Goal: Task Accomplishment & Management: Manage account settings

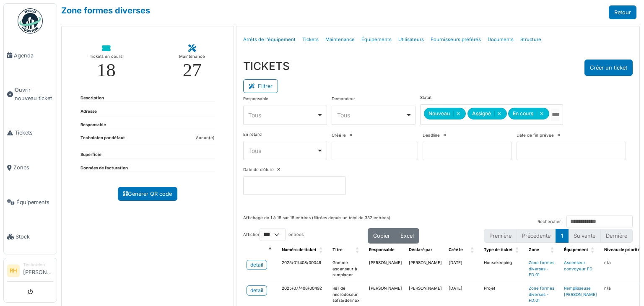
select select "***"
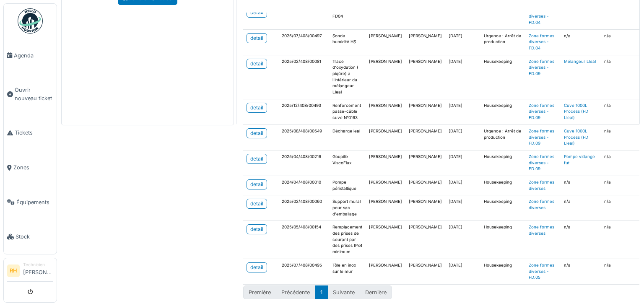
click at [179, 173] on div "Zone formes diverses Retour Tickets en cours 18 Maintenance 27 Description Adre…" at bounding box center [350, 153] width 587 height 306
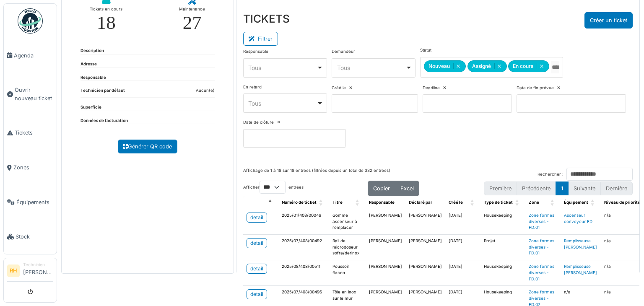
scroll to position [0, 0]
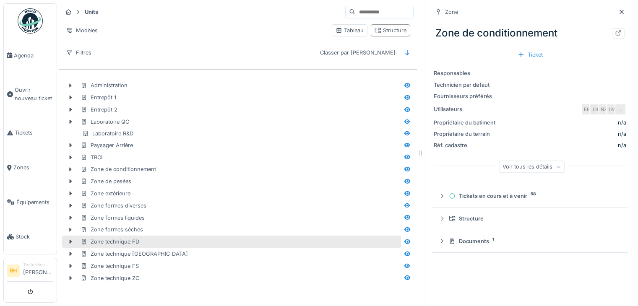
scroll to position [6, 0]
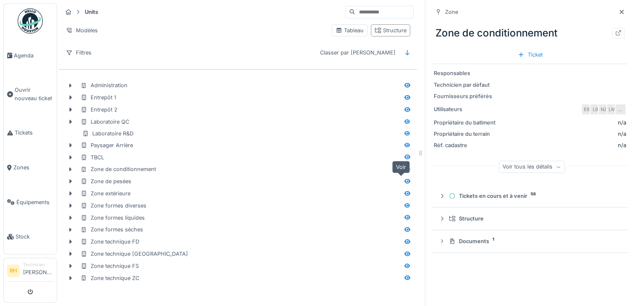
click at [404, 179] on icon at bounding box center [407, 181] width 7 height 5
click at [616, 30] on icon at bounding box center [618, 32] width 5 height 5
click at [25, 54] on span "Agenda" at bounding box center [33, 56] width 39 height 8
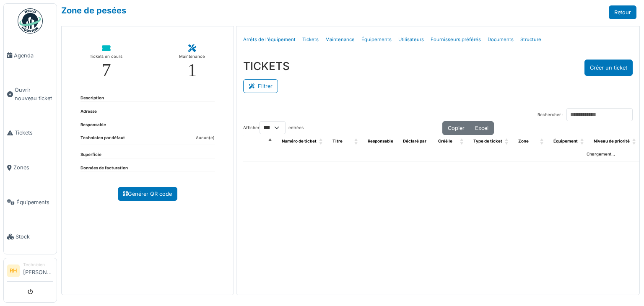
select select "***"
click at [267, 81] on button "Filtrer" at bounding box center [260, 86] width 35 height 14
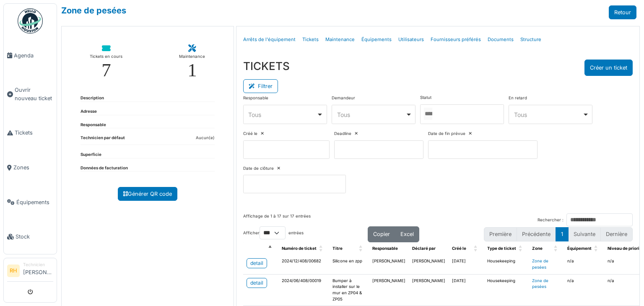
click at [471, 111] on div at bounding box center [462, 114] width 84 height 20
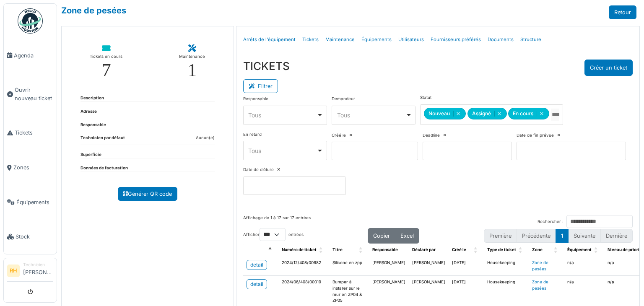
click at [458, 71] on div "TICKETS Créer un ticket" at bounding box center [438, 68] width 390 height 16
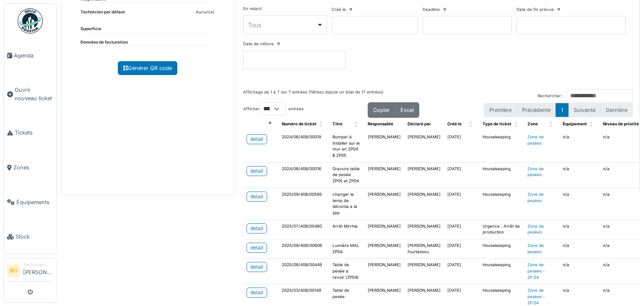
scroll to position [163, 0]
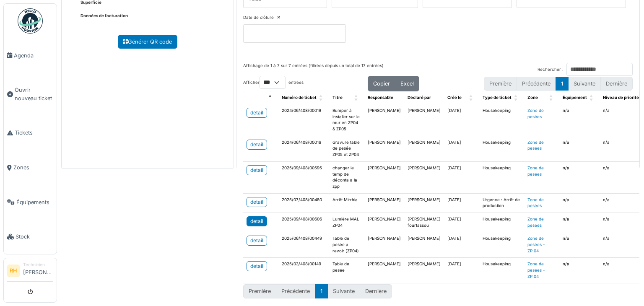
click at [258, 218] on div "detail" at bounding box center [256, 222] width 13 height 8
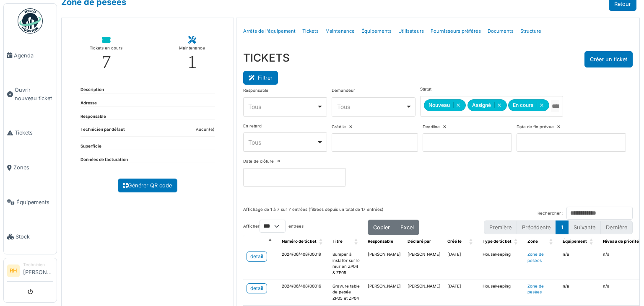
scroll to position [0, 0]
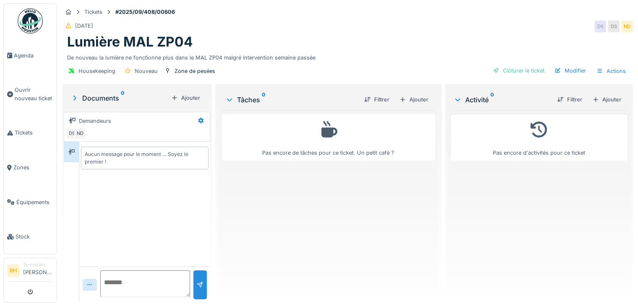
click at [325, 217] on div "Pas encore de tâches pour ce ticket. Un petit café ?" at bounding box center [328, 203] width 213 height 186
click at [410, 98] on div "Ajouter" at bounding box center [414, 99] width 36 height 11
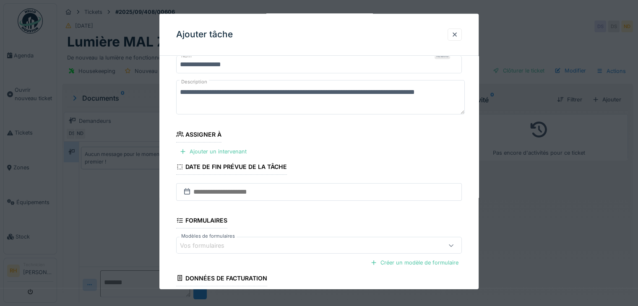
scroll to position [42, 0]
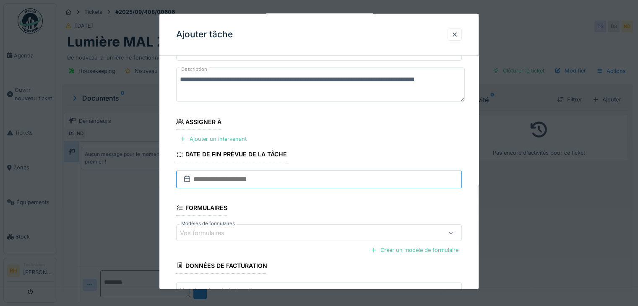
click at [301, 181] on input "text" at bounding box center [319, 180] width 286 height 18
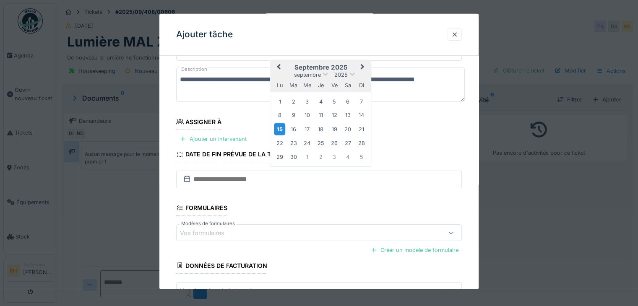
click at [281, 129] on div "15" at bounding box center [279, 129] width 11 height 12
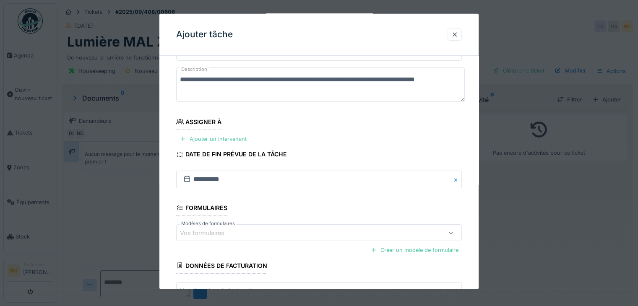
scroll to position [98, 0]
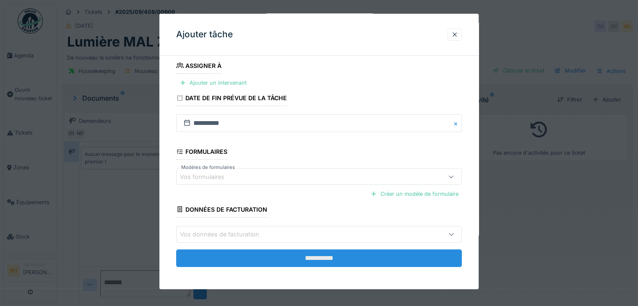
click at [285, 260] on input "**********" at bounding box center [319, 258] width 286 height 18
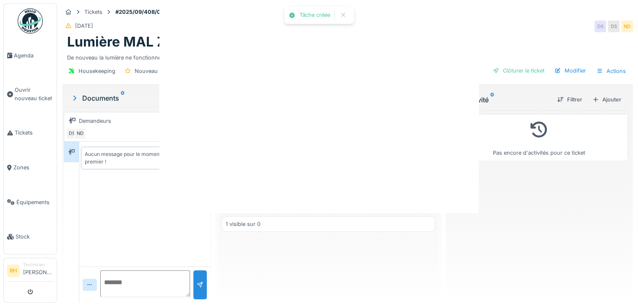
scroll to position [0, 0]
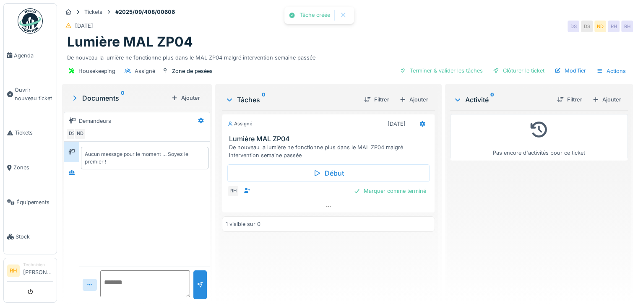
click at [273, 259] on div "Assigné 15/09/2025 Lumière MAL ZP04 De nouveau la lumière ne fonctionne plus da…" at bounding box center [328, 203] width 213 height 186
click at [420, 125] on icon at bounding box center [421, 124] width 5 height 6
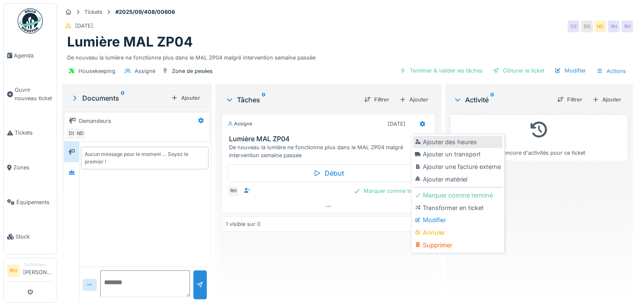
click at [430, 141] on div "Ajouter des heures" at bounding box center [457, 142] width 89 height 13
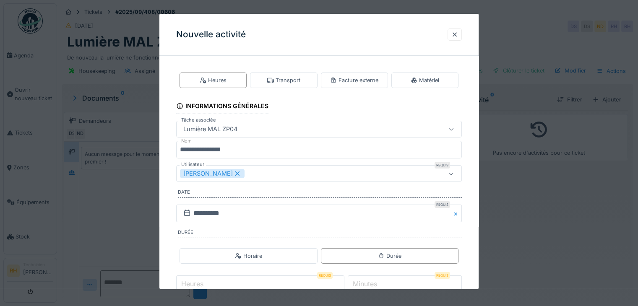
scroll to position [52, 0]
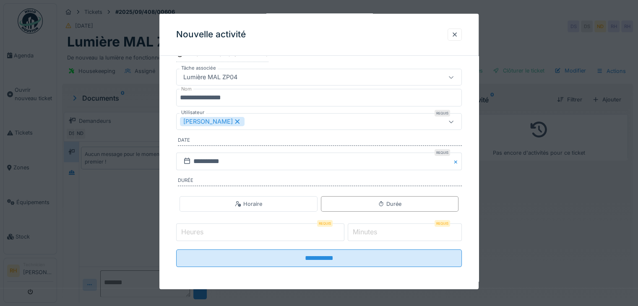
click at [297, 226] on input "Heures" at bounding box center [260, 233] width 168 height 18
type input "*"
click at [377, 234] on label "Minutes" at bounding box center [365, 232] width 28 height 10
click at [377, 234] on input "*" at bounding box center [405, 233] width 114 height 18
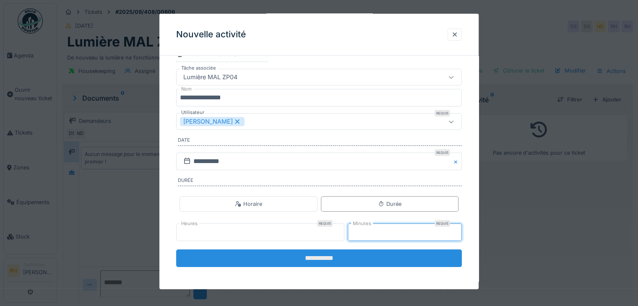
type input "**"
click at [351, 253] on input "**********" at bounding box center [319, 259] width 286 height 18
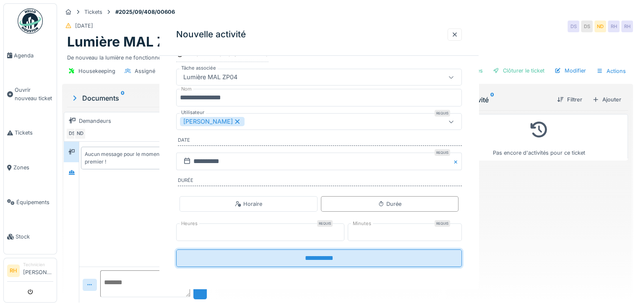
scroll to position [0, 0]
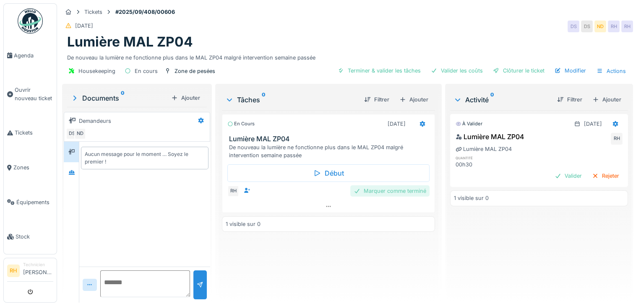
click at [406, 185] on div "Marquer comme terminé" at bounding box center [389, 190] width 79 height 11
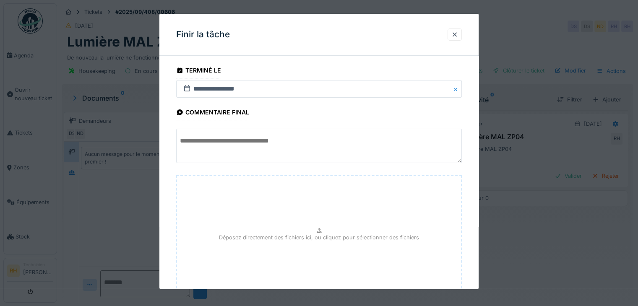
click at [247, 151] on textarea at bounding box center [319, 146] width 286 height 34
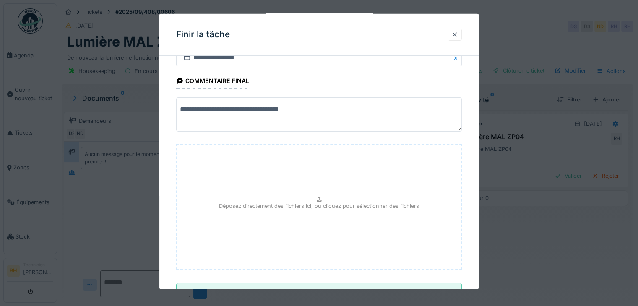
scroll to position [65, 0]
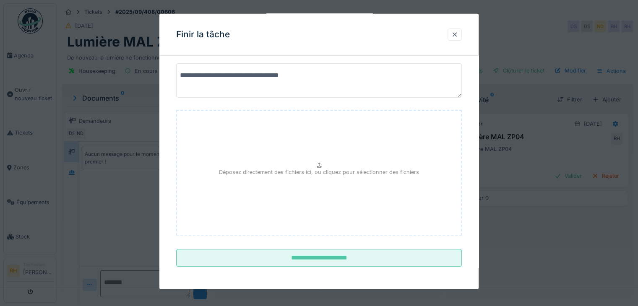
type textarea "**********"
click at [307, 266] on fieldset "**********" at bounding box center [319, 135] width 286 height 276
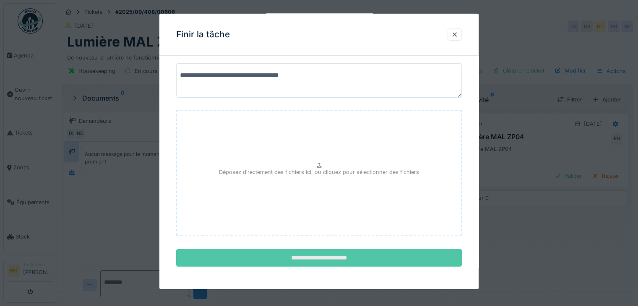
click at [311, 255] on input "**********" at bounding box center [319, 258] width 286 height 18
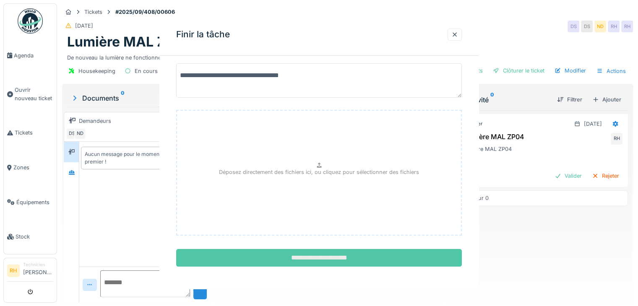
scroll to position [0, 0]
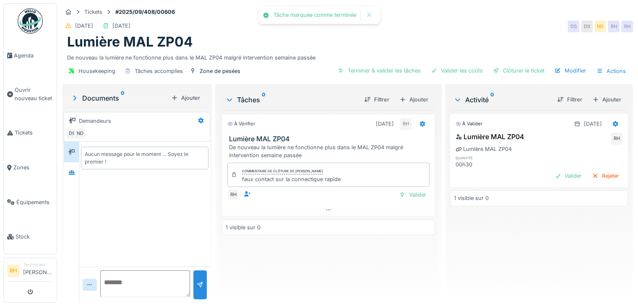
click at [361, 274] on div "À vérifier 15/09/2025 RH Lumière MAL ZP04 De nouveau la lumière ne fonctionne p…" at bounding box center [328, 203] width 213 height 186
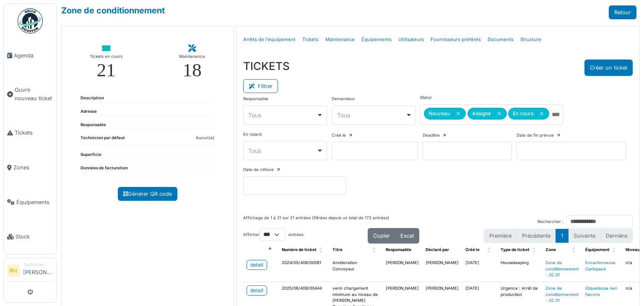
select select "***"
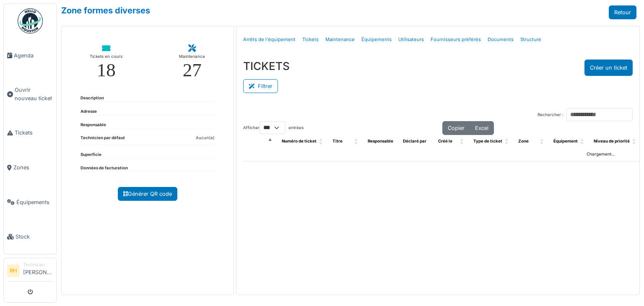
select select "***"
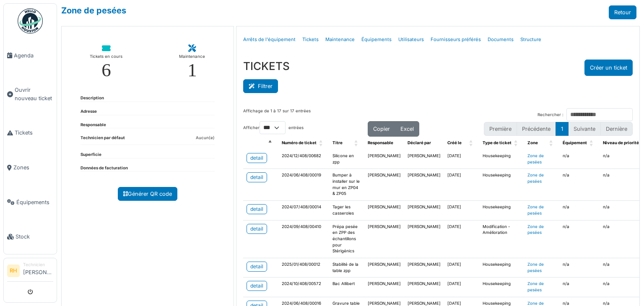
click at [263, 79] on button "Filtrer" at bounding box center [260, 86] width 35 height 14
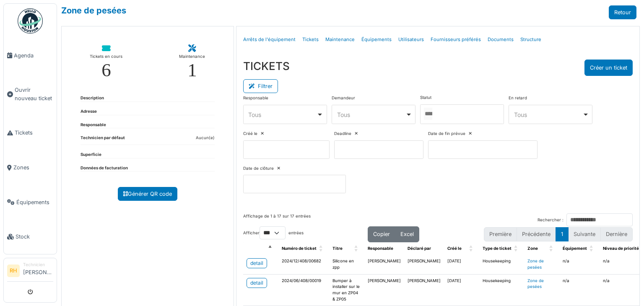
click at [445, 109] on div at bounding box center [462, 114] width 84 height 20
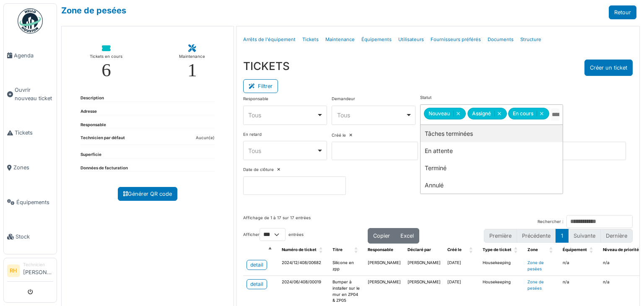
click at [390, 66] on div "TICKETS Créer un ticket" at bounding box center [438, 68] width 390 height 16
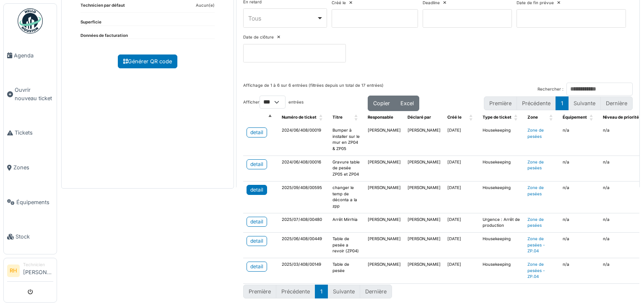
scroll to position [143, 0]
click at [252, 218] on div "detail" at bounding box center [256, 222] width 13 height 8
click at [259, 237] on div "detail" at bounding box center [256, 241] width 13 height 8
click at [258, 263] on div "detail" at bounding box center [256, 267] width 13 height 8
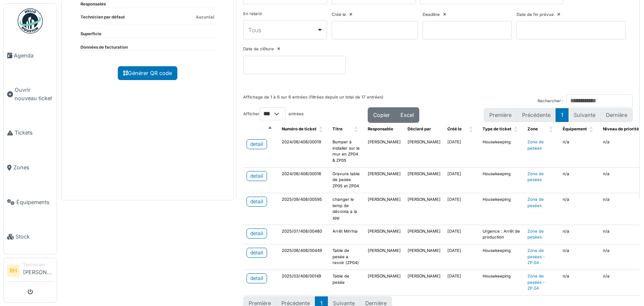
scroll to position [101, 0]
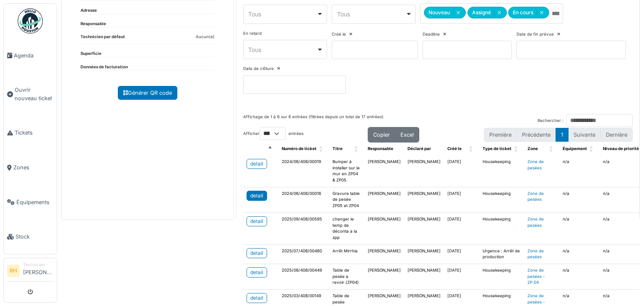
click at [255, 192] on div "detail" at bounding box center [256, 196] width 13 height 8
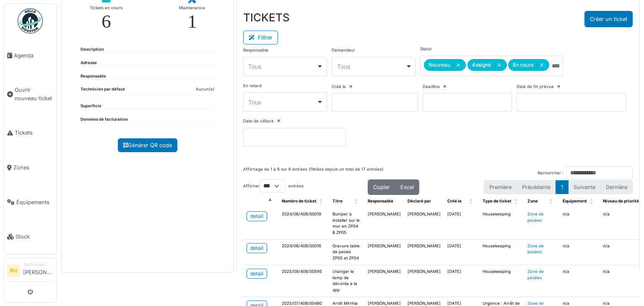
scroll to position [143, 0]
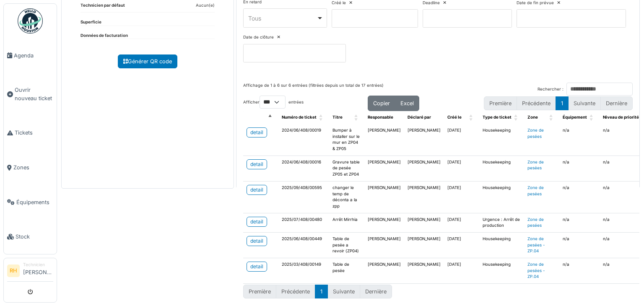
click at [102, 172] on div "Tickets en cours 6 Maintenance 1 Description Adresse Responsable Technicien par…" at bounding box center [147, 40] width 173 height 295
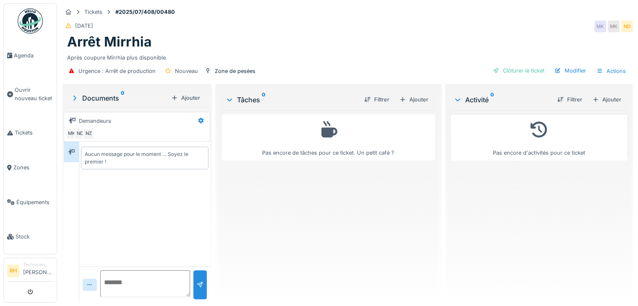
click at [144, 283] on textarea at bounding box center [145, 284] width 90 height 27
click at [164, 289] on textarea at bounding box center [145, 284] width 90 height 27
type textarea "**********"
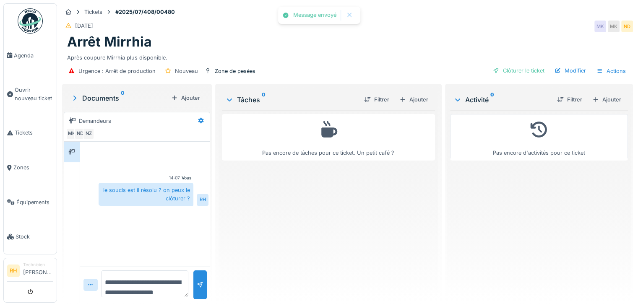
drag, startPoint x: 314, startPoint y: 232, endPoint x: 306, endPoint y: 203, distance: 29.7
click at [312, 226] on div "Pas encore de tâches pour ce ticket. Un petit café ?" at bounding box center [328, 203] width 213 height 186
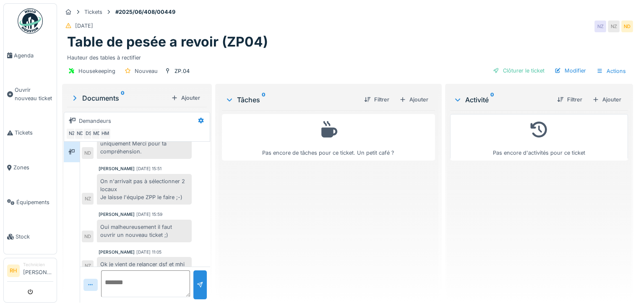
scroll to position [6, 0]
click at [297, 39] on div "Table de pesée a revoir (ZP04)" at bounding box center [347, 42] width 561 height 16
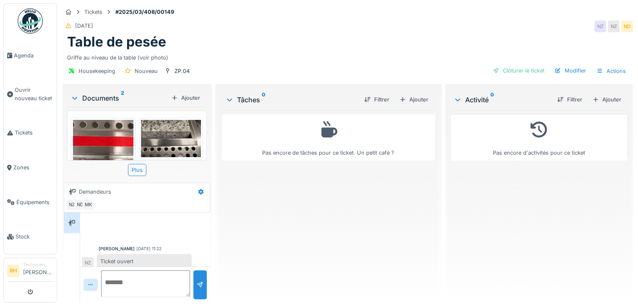
scroll to position [5, 0]
click at [112, 128] on img at bounding box center [103, 148] width 60 height 57
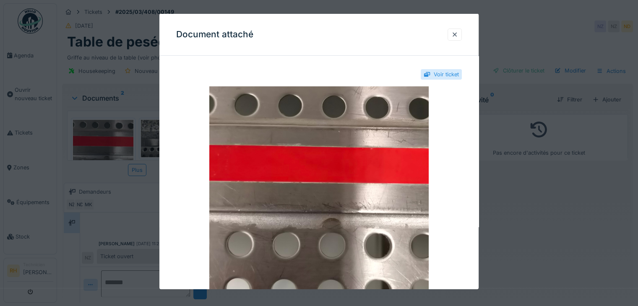
click at [151, 190] on div at bounding box center [319, 153] width 638 height 306
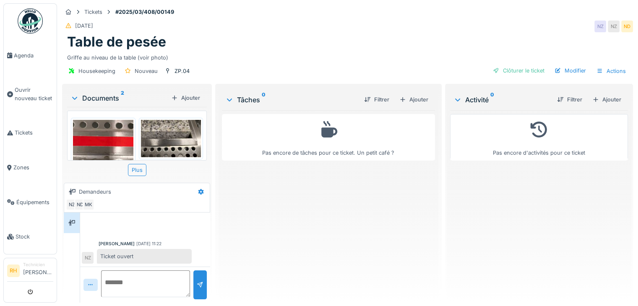
click at [155, 151] on img at bounding box center [171, 138] width 60 height 37
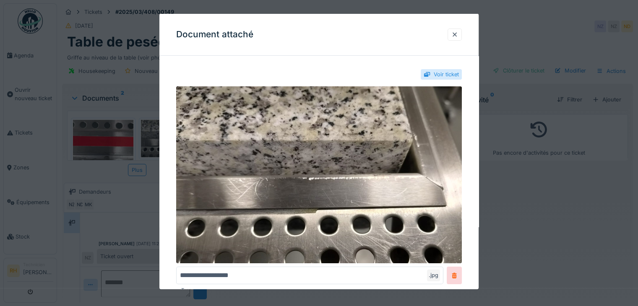
click at [144, 187] on div at bounding box center [319, 153] width 638 height 306
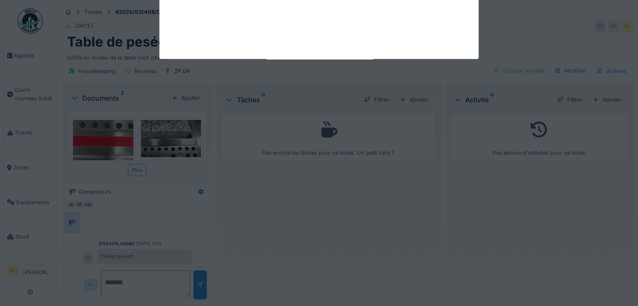
click at [136, 167] on div "Plus" at bounding box center [137, 170] width 18 height 12
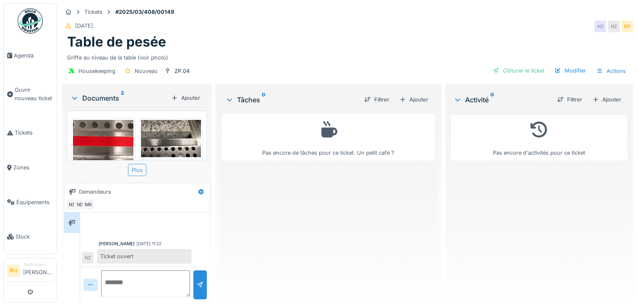
click at [143, 168] on div "Plus" at bounding box center [137, 170] width 18 height 12
click at [282, 193] on div "Pas encore de tâches pour ce ticket. Un petit café ?" at bounding box center [328, 203] width 213 height 186
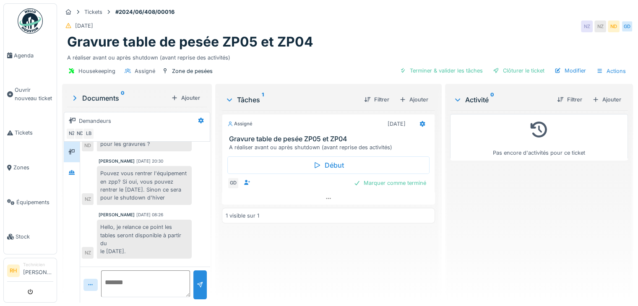
scroll to position [170, 0]
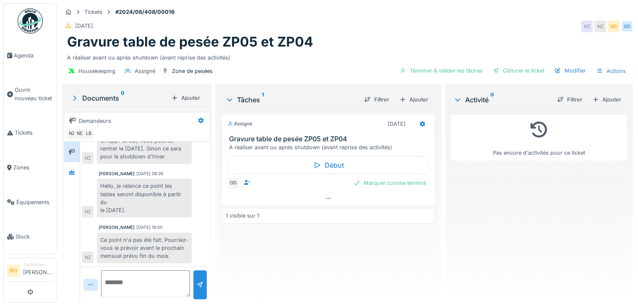
click at [237, 254] on div "Assigné [DATE] Gravure table de pesée ZP05 et ZP04 A réaliser avant ou après sh…" at bounding box center [328, 203] width 213 height 186
click at [314, 62] on div "Housekeeping Assigné Zone de pesées Terminer & valider les tâches Clôturer le t…" at bounding box center [347, 71] width 571 height 19
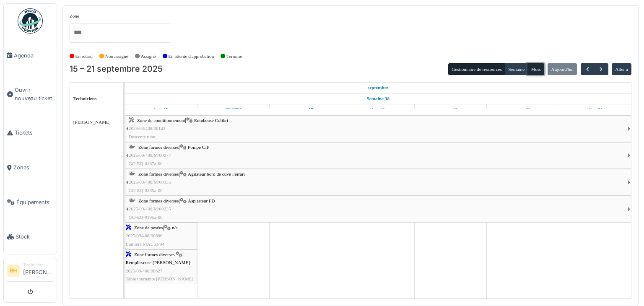
click at [536, 74] on button "Mois" at bounding box center [536, 69] width 17 height 12
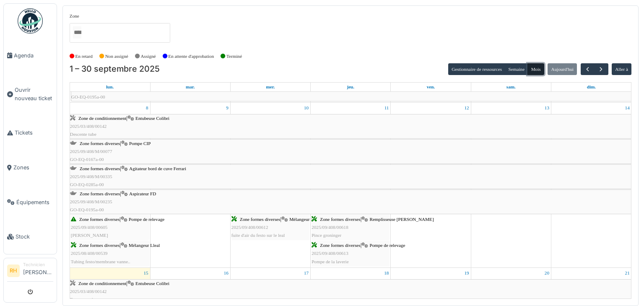
scroll to position [168, 0]
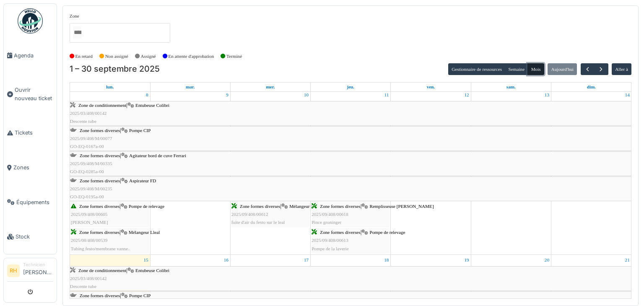
click at [153, 180] on span "Aspirateur FD" at bounding box center [142, 180] width 27 height 5
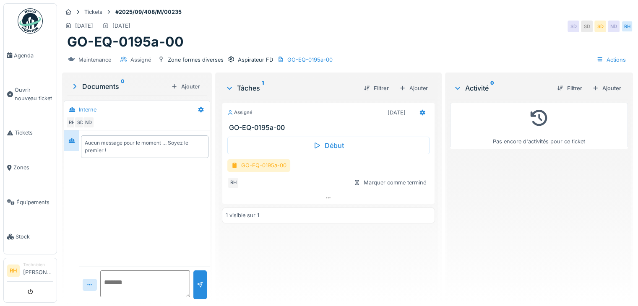
click at [257, 162] on div "GO-EQ-0195a-00" at bounding box center [258, 165] width 63 height 12
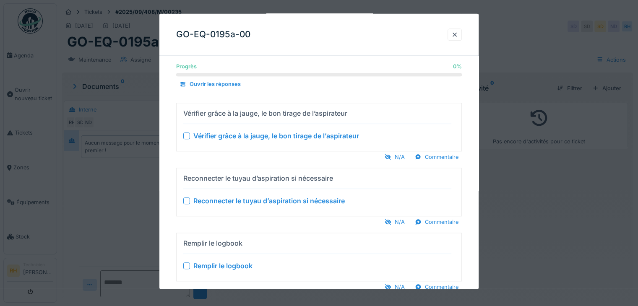
scroll to position [802, 0]
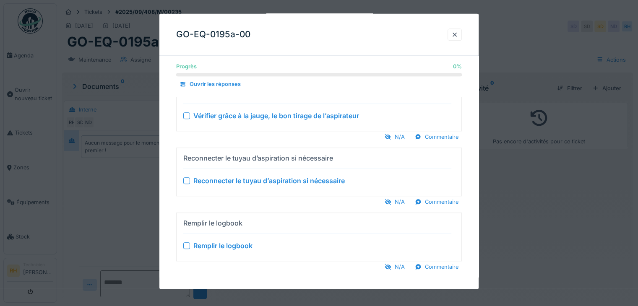
click at [135, 179] on div at bounding box center [319, 153] width 638 height 306
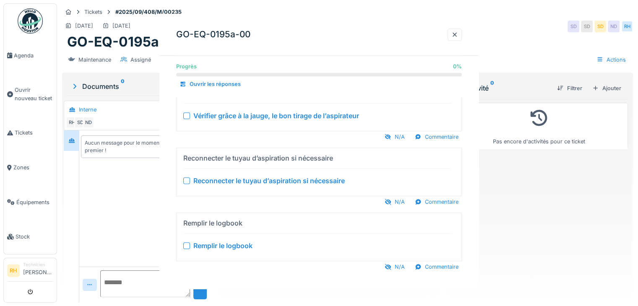
scroll to position [0, 0]
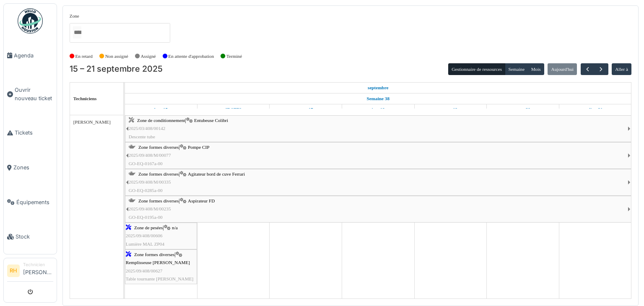
click at [168, 150] on div "Zone formes diverses | Pompe CIP 2025/09/408/M/00077 GO-EQ-0167a-00" at bounding box center [378, 155] width 499 height 24
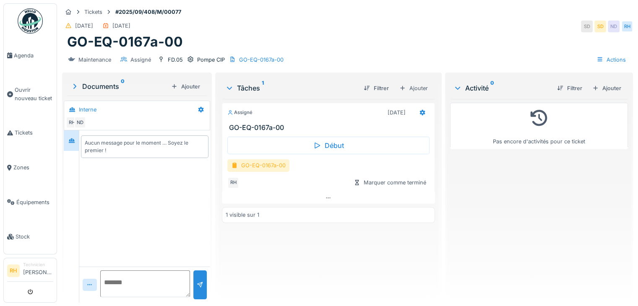
click at [264, 167] on div "GO-EQ-0167a-00" at bounding box center [258, 165] width 62 height 12
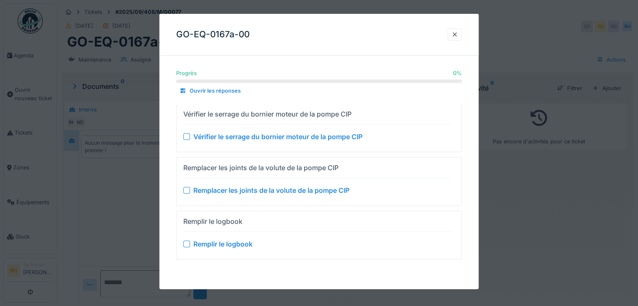
scroll to position [6, 0]
click at [131, 187] on div at bounding box center [319, 153] width 638 height 306
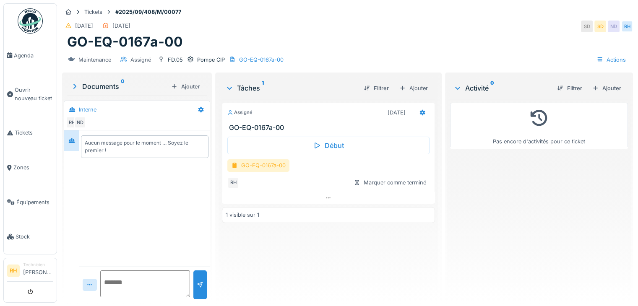
click at [243, 159] on div "GO-EQ-0167a-00" at bounding box center [258, 165] width 62 height 12
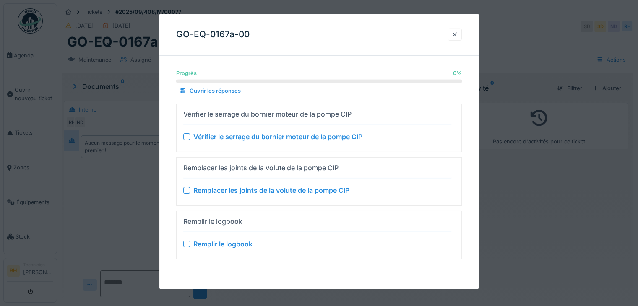
click at [102, 165] on div at bounding box center [319, 153] width 638 height 306
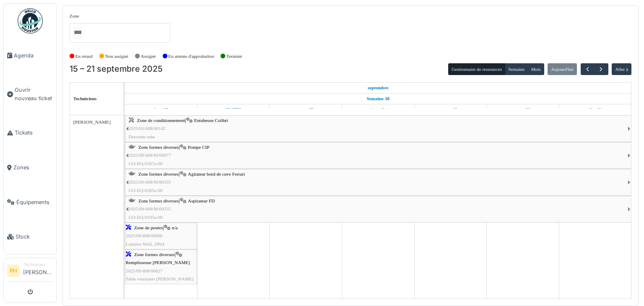
click at [219, 181] on div "Zone formes diverses | Agitateur bord de cuve Ferrari 2025/09/408/M/00335 GO-EQ…" at bounding box center [378, 182] width 499 height 24
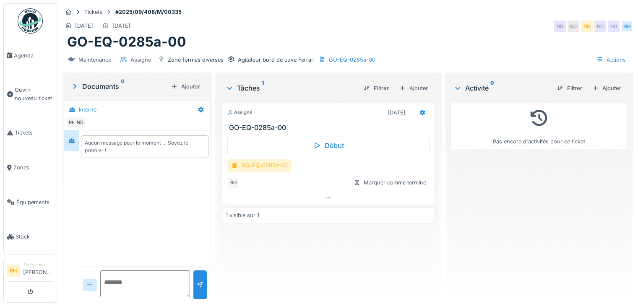
click at [264, 167] on div "GO-EQ-0285a-00" at bounding box center [259, 165] width 64 height 12
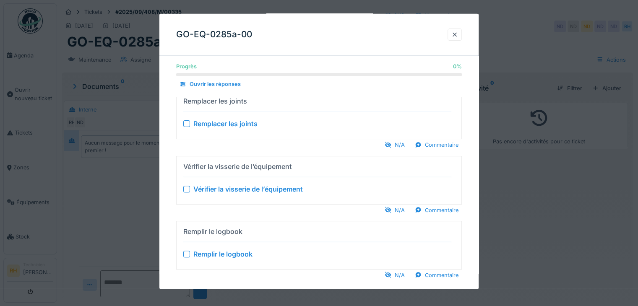
scroll to position [284, 0]
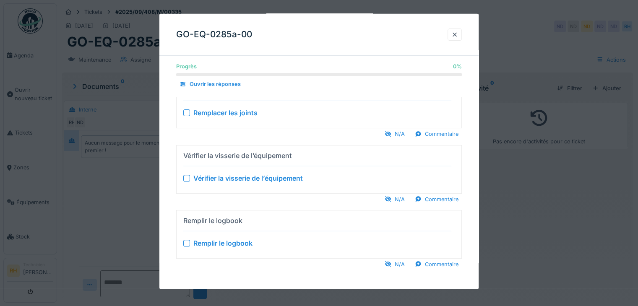
click at [70, 209] on div at bounding box center [319, 153] width 638 height 306
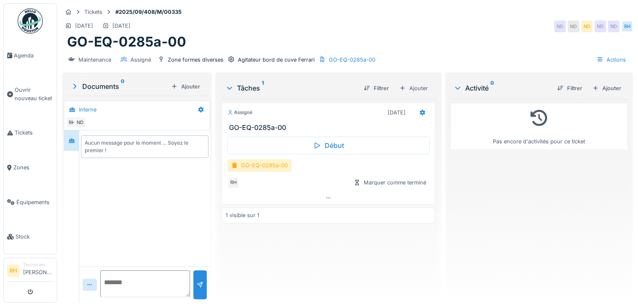
scroll to position [0, 0]
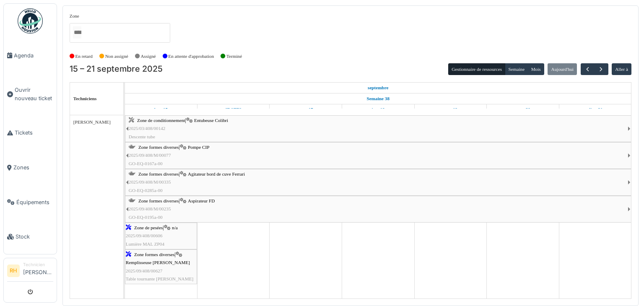
click at [303, 239] on td at bounding box center [306, 206] width 73 height 183
drag, startPoint x: 100, startPoint y: 168, endPoint x: 121, endPoint y: 161, distance: 21.6
click at [101, 167] on div "[PERSON_NAME]" at bounding box center [96, 201] width 53 height 173
click at [534, 67] on button "Mois" at bounding box center [536, 69] width 17 height 12
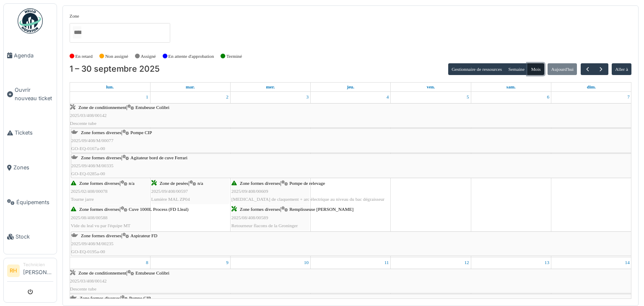
click at [133, 131] on span "Pompe CIP" at bounding box center [140, 132] width 21 height 5
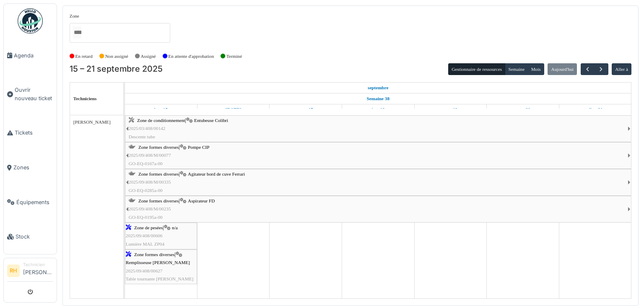
click at [203, 179] on div "Zone formes diverses | Agitateur bord de cuve Ferrari 2025/09/408/M/00335 GO-EQ…" at bounding box center [378, 182] width 499 height 24
click at [172, 202] on span "Zone formes diverses" at bounding box center [158, 200] width 40 height 5
click at [236, 247] on td at bounding box center [233, 206] width 73 height 183
click at [535, 70] on button "Mois" at bounding box center [536, 69] width 17 height 12
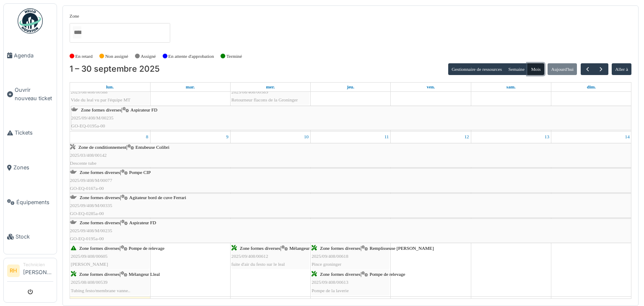
scroll to position [168, 0]
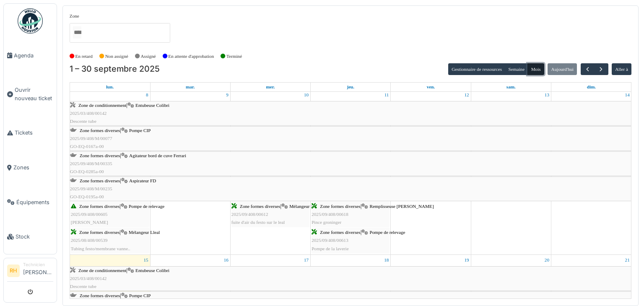
click at [149, 109] on div "Zone de conditionnement | Entubeuse Colibri 2025/03/408/00142 Descente tube" at bounding box center [351, 114] width 562 height 24
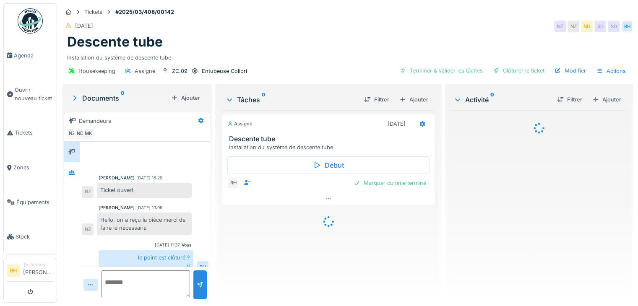
scroll to position [146, 0]
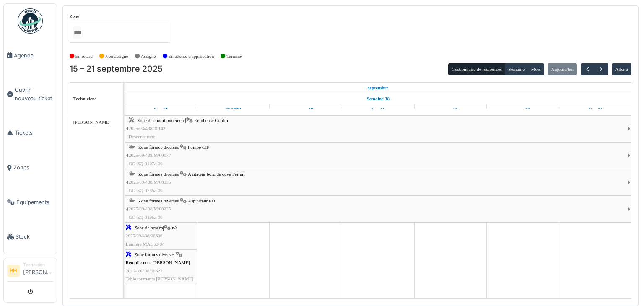
click at [29, 33] on img at bounding box center [30, 20] width 25 height 25
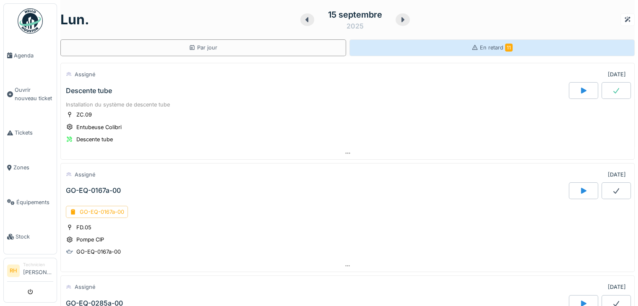
click at [446, 44] on div "En retard 11" at bounding box center [492, 47] width 286 height 17
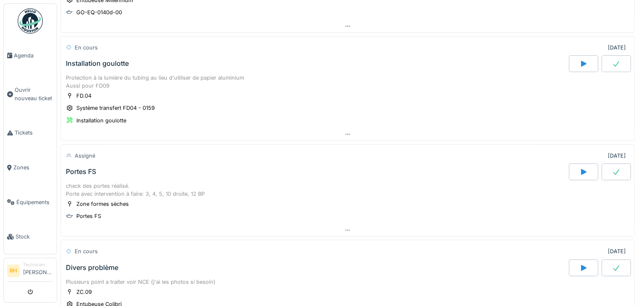
scroll to position [126, 0]
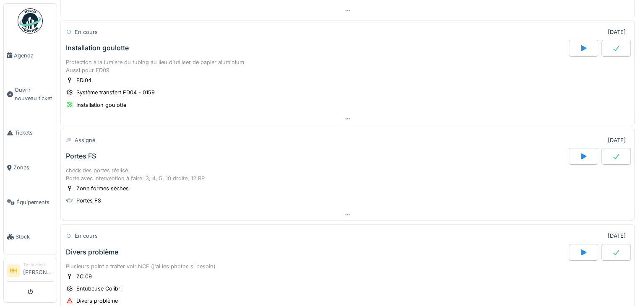
click at [81, 154] on div "Portes FS" at bounding box center [81, 156] width 30 height 8
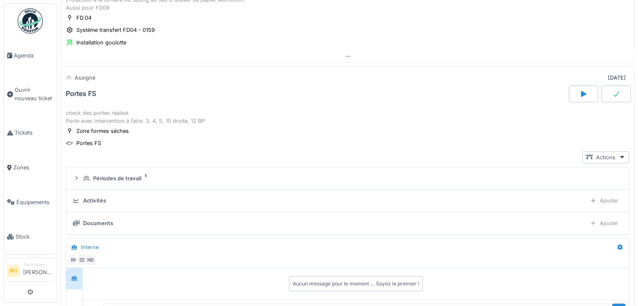
scroll to position [177, 0]
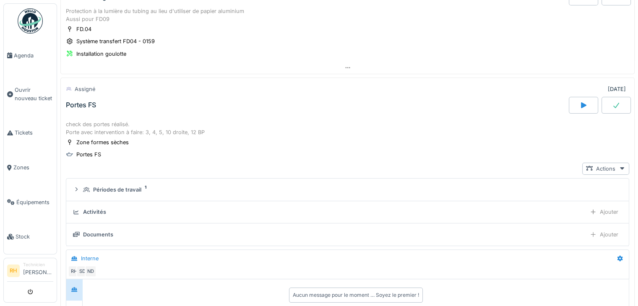
click at [174, 115] on div "Assigné 21/05/2025 Portes FS" at bounding box center [347, 98] width 574 height 41
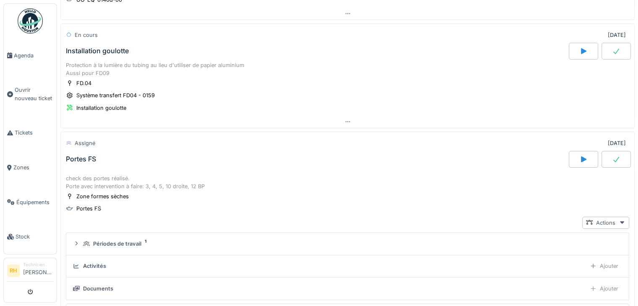
scroll to position [0, 0]
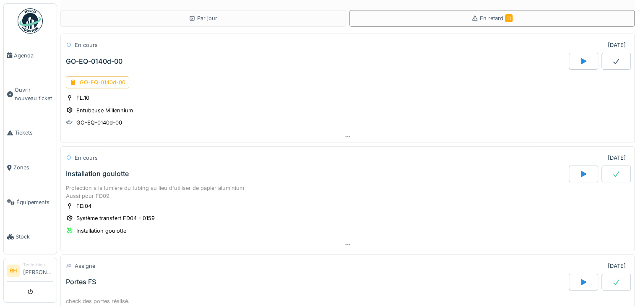
click at [612, 84] on div "GO-EQ-0140d-00" at bounding box center [347, 82] width 563 height 12
click at [24, 165] on span "Zones" at bounding box center [33, 168] width 40 height 8
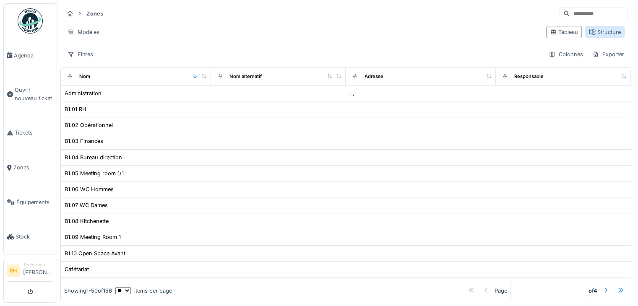
click at [599, 34] on div "Structure" at bounding box center [605, 32] width 32 height 8
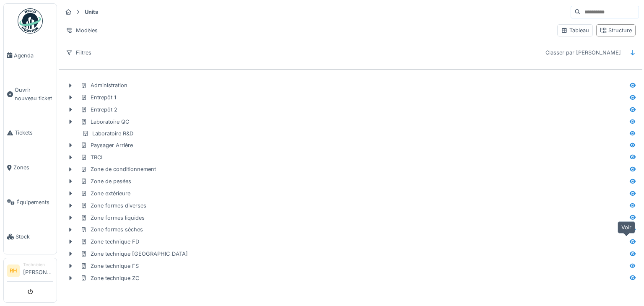
click at [630, 240] on icon at bounding box center [633, 241] width 6 height 5
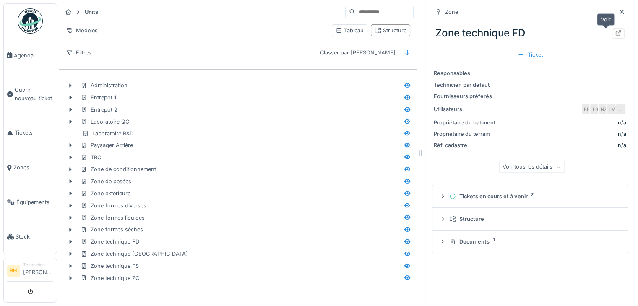
click at [616, 32] on icon at bounding box center [618, 32] width 5 height 5
click at [404, 264] on icon at bounding box center [407, 265] width 6 height 5
click at [404, 276] on icon at bounding box center [407, 277] width 7 height 5
click at [616, 32] on icon at bounding box center [618, 32] width 5 height 5
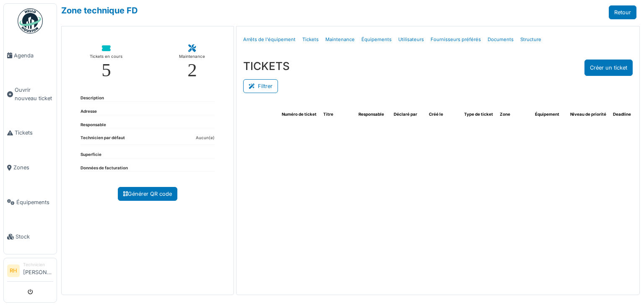
select select "***"
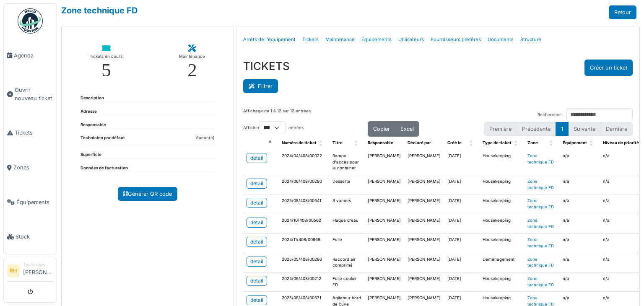
click at [263, 81] on button "Filtrer" at bounding box center [260, 86] width 35 height 14
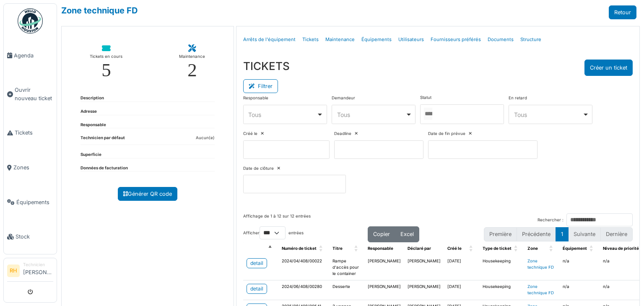
click at [466, 116] on div at bounding box center [462, 114] width 84 height 20
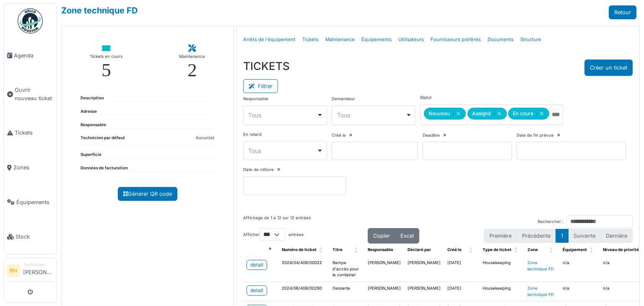
click at [426, 67] on div "TICKETS Créer un ticket" at bounding box center [438, 68] width 390 height 16
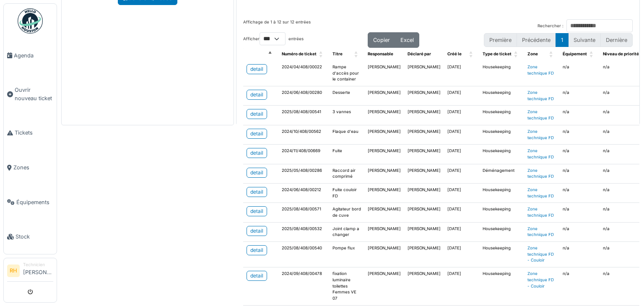
scroll to position [81, 0]
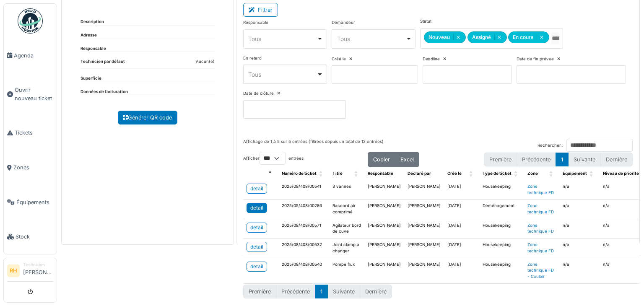
click at [252, 204] on div "detail" at bounding box center [256, 208] width 13 height 8
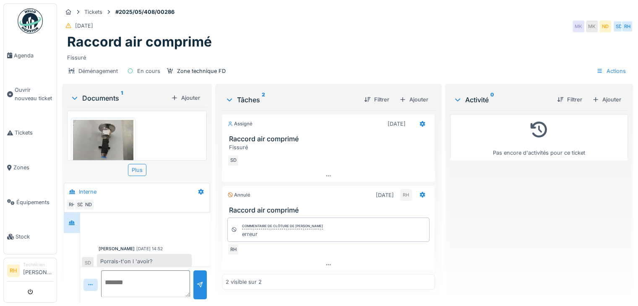
scroll to position [35, 0]
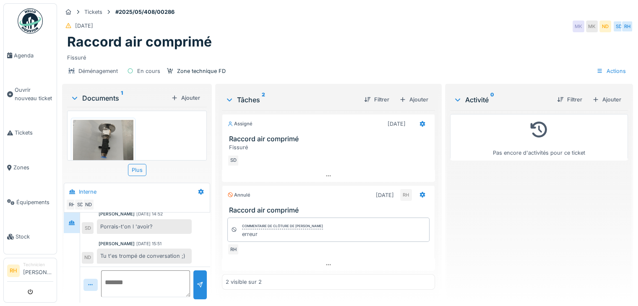
click at [106, 136] on img at bounding box center [103, 142] width 60 height 45
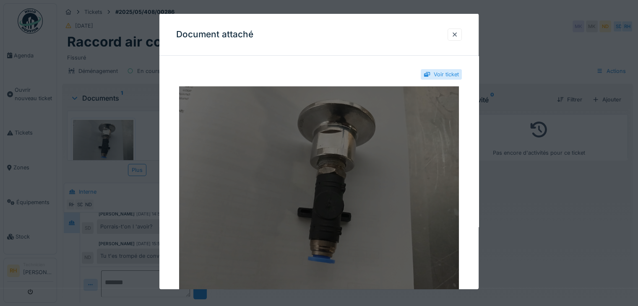
scroll to position [42, 0]
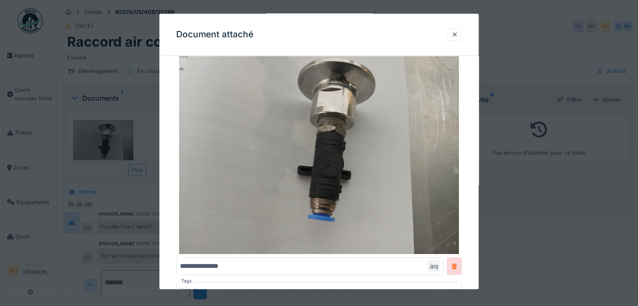
click at [87, 212] on div at bounding box center [319, 153] width 638 height 306
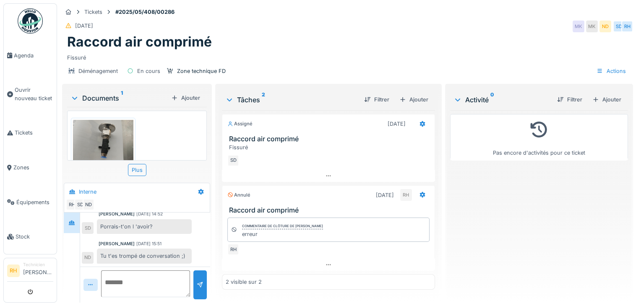
scroll to position [6, 0]
click at [347, 143] on div "Fissuré" at bounding box center [330, 147] width 202 height 8
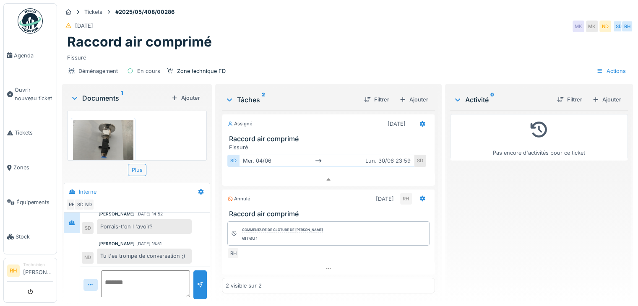
click at [347, 143] on div "Fissuré" at bounding box center [330, 147] width 202 height 8
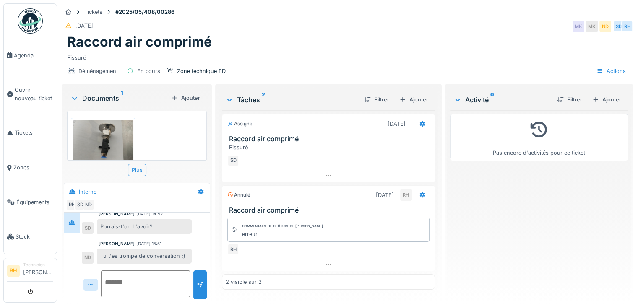
click at [347, 143] on div "Fissuré" at bounding box center [330, 147] width 202 height 8
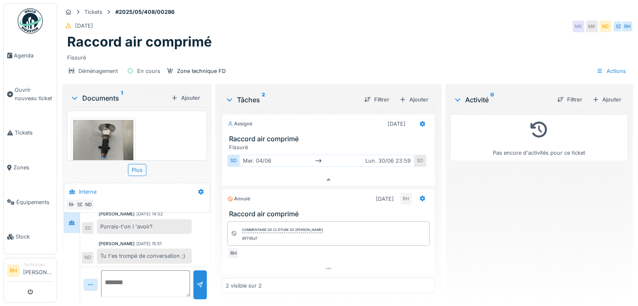
click at [347, 143] on div "Fissuré" at bounding box center [330, 147] width 202 height 8
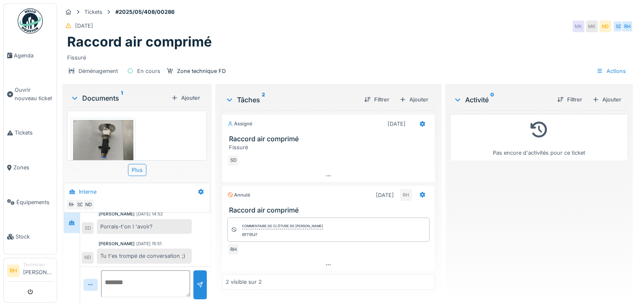
click at [314, 195] on div "Annulé [DATE] RH Raccord air comprimé" at bounding box center [328, 199] width 213 height 29
click at [316, 192] on div "Annulé [DATE] RH" at bounding box center [328, 195] width 202 height 12
click at [414, 94] on div "Ajouter" at bounding box center [414, 99] width 36 height 11
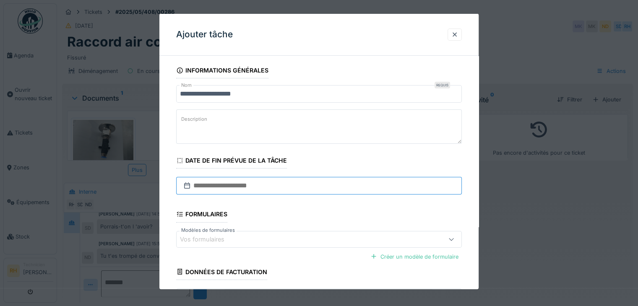
click at [252, 185] on input "text" at bounding box center [319, 186] width 286 height 18
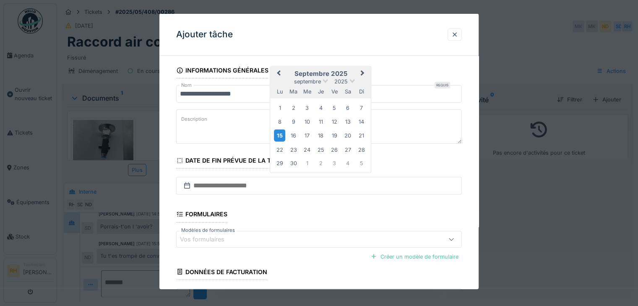
click at [282, 137] on div "15" at bounding box center [279, 135] width 11 height 12
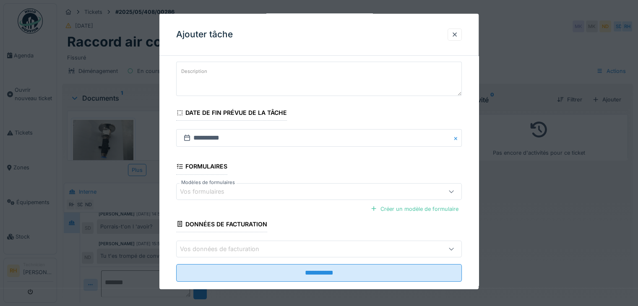
scroll to position [62, 0]
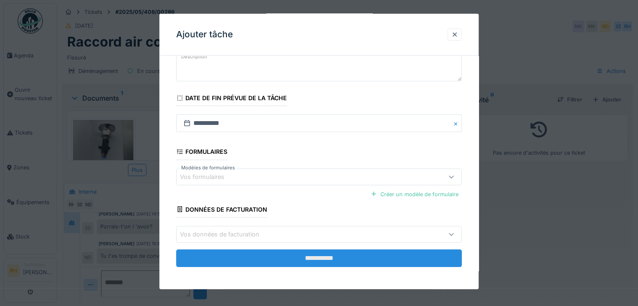
click at [279, 250] on input "**********" at bounding box center [319, 259] width 286 height 18
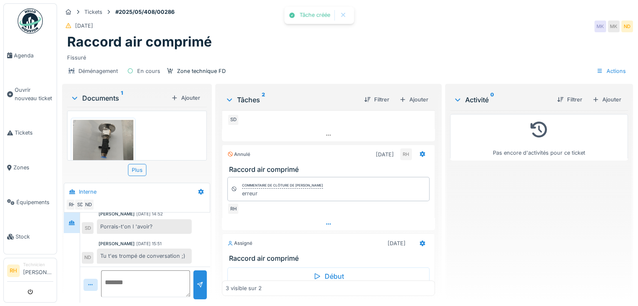
scroll to position [79, 0]
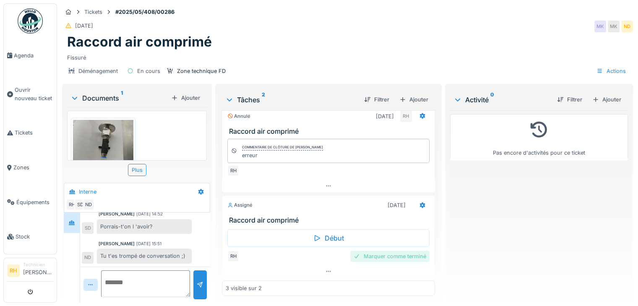
click at [375, 251] on div "Marquer comme terminé" at bounding box center [389, 256] width 79 height 11
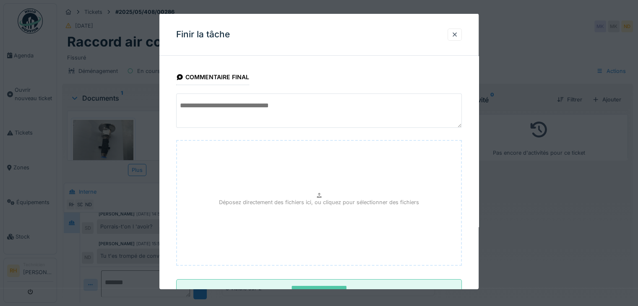
click at [260, 126] on textarea at bounding box center [319, 111] width 286 height 34
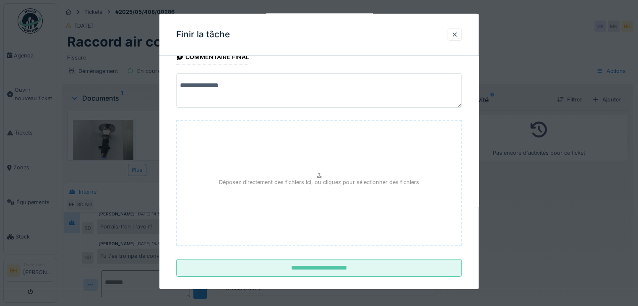
scroll to position [30, 0]
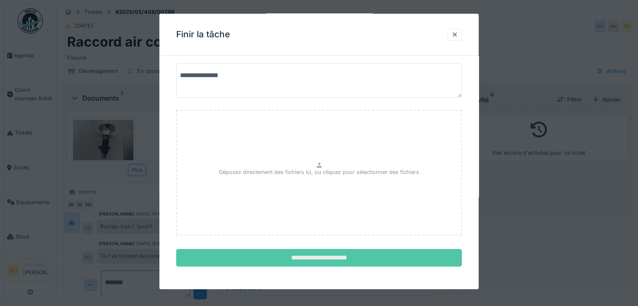
type textarea "**********"
click at [311, 260] on input "**********" at bounding box center [319, 258] width 286 height 18
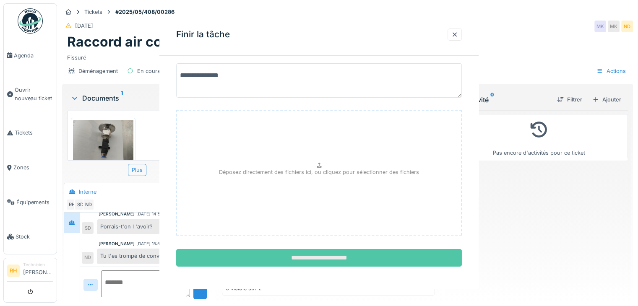
scroll to position [0, 0]
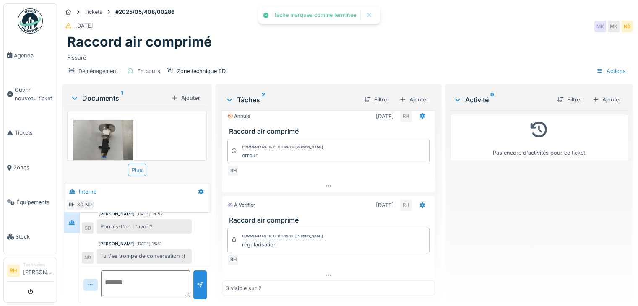
drag, startPoint x: 532, startPoint y: 216, endPoint x: 478, endPoint y: 204, distance: 55.0
click at [531, 216] on div "Pas encore d'activités pour ce ticket" at bounding box center [539, 203] width 178 height 186
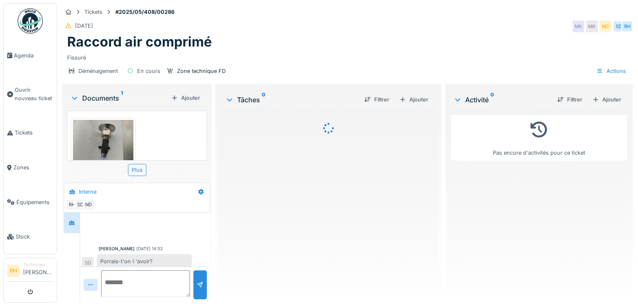
scroll to position [35, 0]
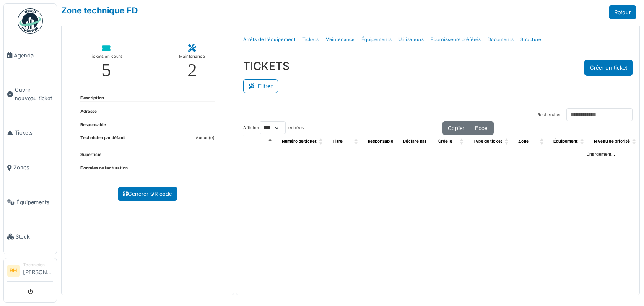
select select "***"
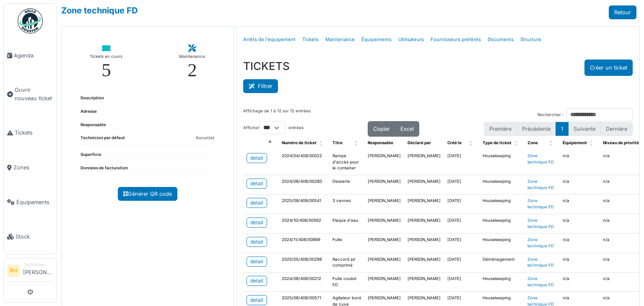
click at [258, 81] on button "Filtrer" at bounding box center [260, 86] width 35 height 14
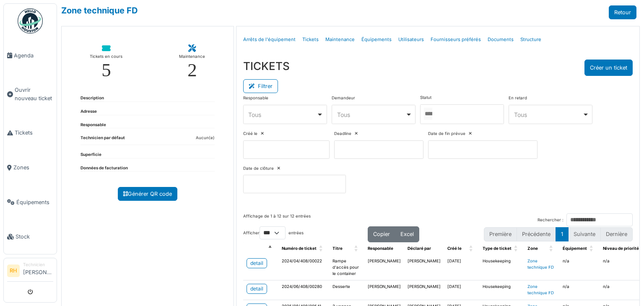
click at [465, 112] on div at bounding box center [462, 114] width 84 height 20
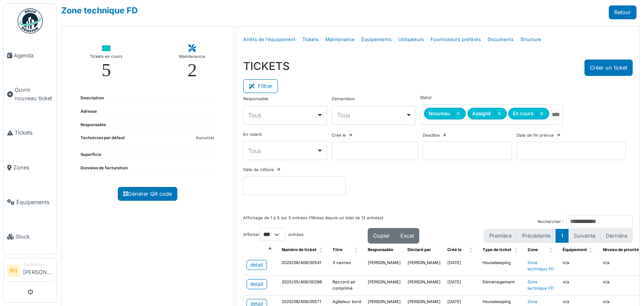
click at [425, 81] on div "Filtrer" at bounding box center [438, 85] width 390 height 19
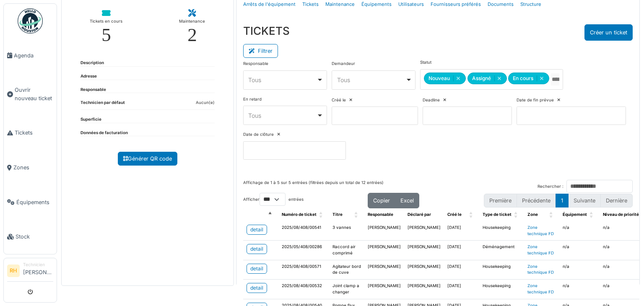
scroll to position [81, 0]
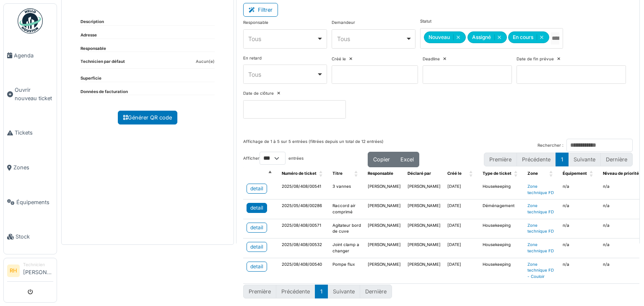
click at [253, 204] on div "detail" at bounding box center [256, 208] width 13 height 8
click at [256, 224] on div "detail" at bounding box center [256, 228] width 13 height 8
click at [252, 243] on div "detail" at bounding box center [256, 247] width 13 height 8
click at [258, 204] on div "detail" at bounding box center [256, 208] width 13 height 8
click at [250, 263] on div "detail" at bounding box center [256, 267] width 13 height 8
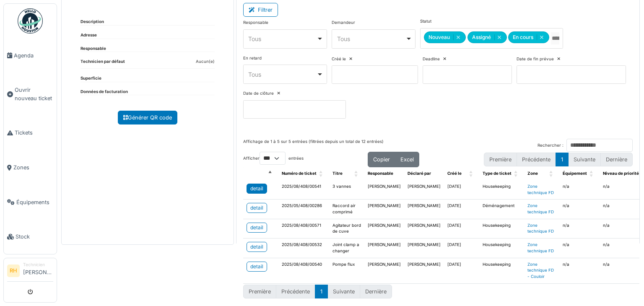
click at [255, 185] on div "detail" at bounding box center [256, 189] width 13 height 8
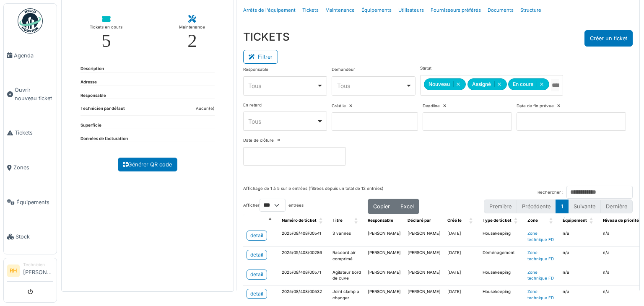
scroll to position [0, 0]
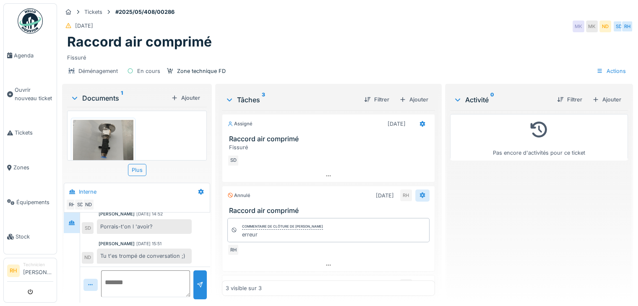
click at [419, 193] on icon at bounding box center [422, 195] width 7 height 5
click at [466, 180] on div "Pas encore d'activités pour ce ticket" at bounding box center [539, 203] width 178 height 186
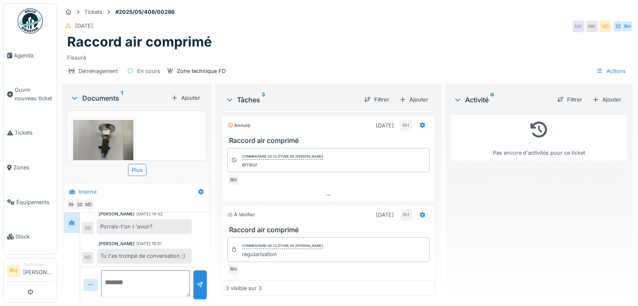
scroll to position [83, 0]
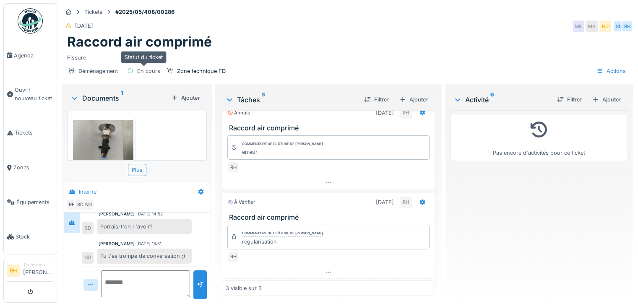
click at [141, 67] on div "En cours" at bounding box center [148, 71] width 23 height 8
click at [140, 164] on div "Plus" at bounding box center [137, 170] width 18 height 12
click at [604, 94] on div "Ajouter" at bounding box center [607, 99] width 36 height 11
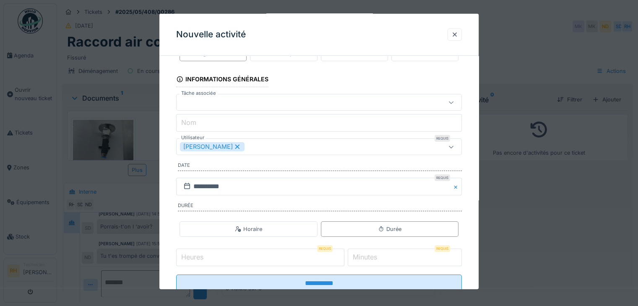
scroll to position [52, 0]
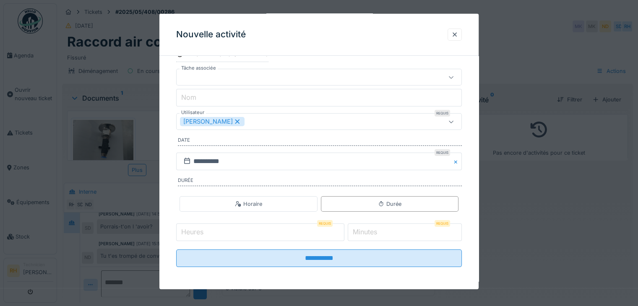
click at [379, 233] on label "Minutes" at bounding box center [365, 232] width 28 height 10
click at [383, 233] on input "*" at bounding box center [405, 233] width 114 height 18
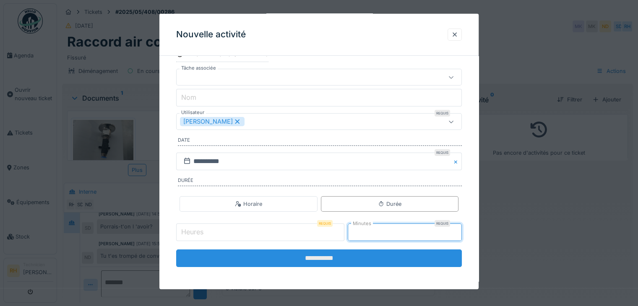
type input "**"
click at [332, 265] on input "**********" at bounding box center [319, 259] width 286 height 18
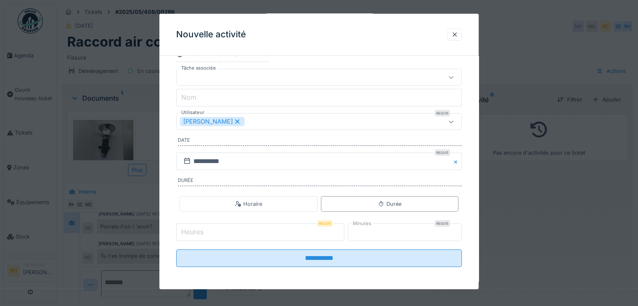
click at [283, 227] on input "Heures" at bounding box center [260, 233] width 168 height 18
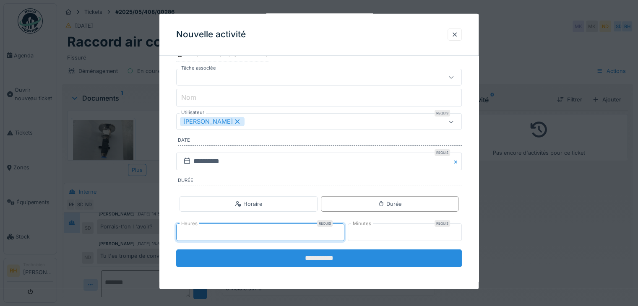
type input "*"
click at [323, 260] on input "**********" at bounding box center [319, 259] width 286 height 18
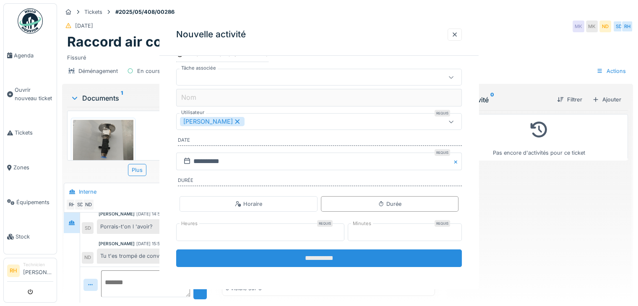
scroll to position [0, 0]
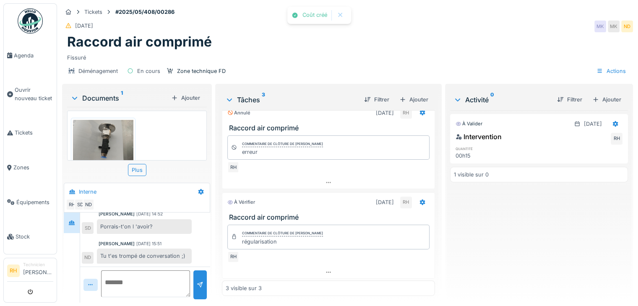
click at [529, 234] on div "À valider [DATE] Intervention RH quantité 00h15 1 visible sur 0" at bounding box center [539, 203] width 178 height 186
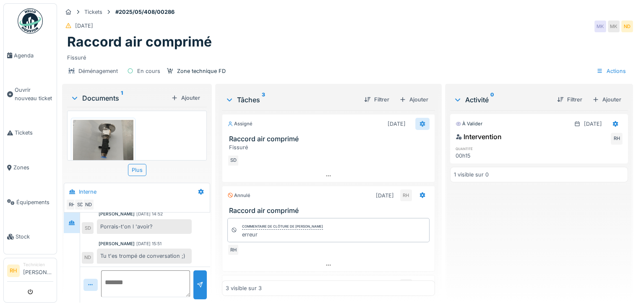
click at [419, 121] on icon at bounding box center [422, 123] width 7 height 5
click at [490, 240] on div "À valider [DATE] Intervention RH quantité 00h15 1 visible sur 0" at bounding box center [539, 203] width 178 height 186
click at [325, 173] on icon at bounding box center [328, 175] width 7 height 5
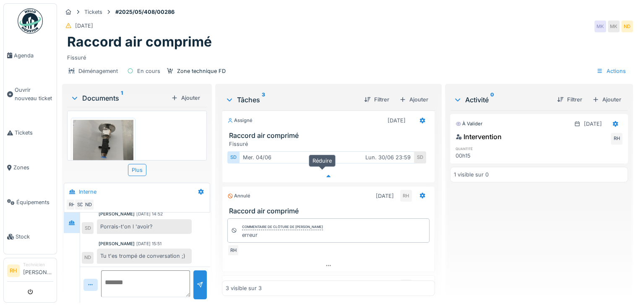
click at [326, 170] on div at bounding box center [328, 176] width 212 height 12
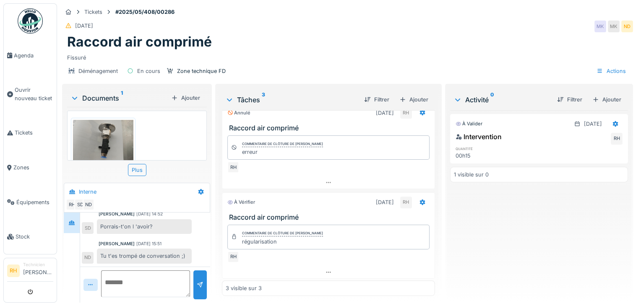
scroll to position [0, 0]
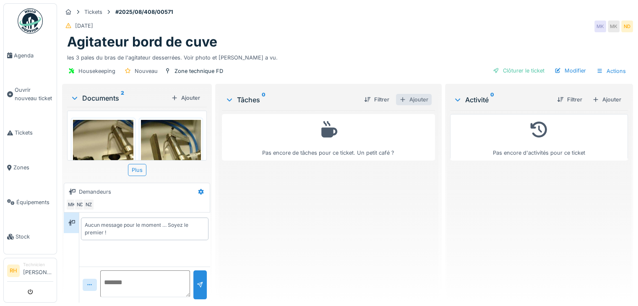
click at [411, 103] on div "Ajouter" at bounding box center [414, 99] width 36 height 11
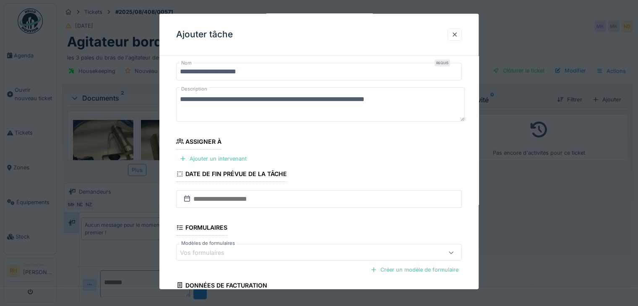
scroll to position [42, 0]
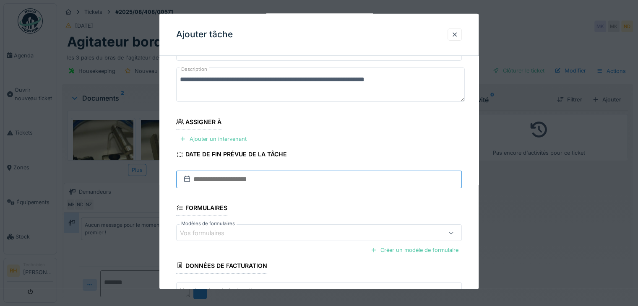
click at [239, 185] on input "text" at bounding box center [319, 180] width 286 height 18
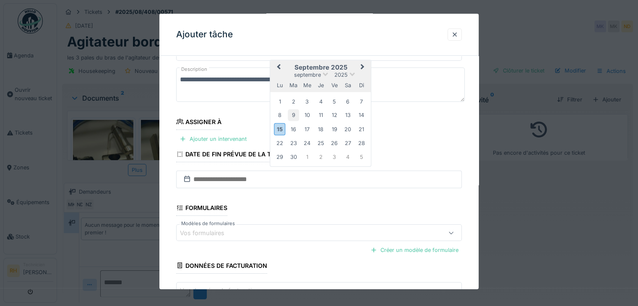
click at [289, 114] on div "9" at bounding box center [293, 114] width 11 height 11
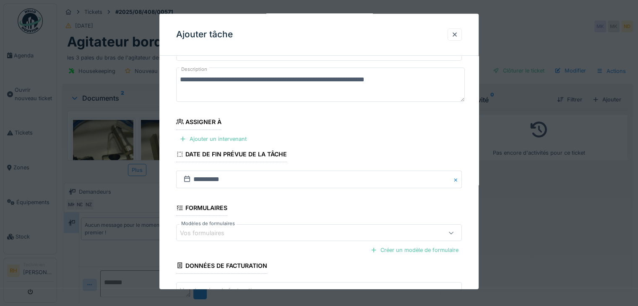
click at [253, 188] on fieldset "**********" at bounding box center [319, 176] width 286 height 310
drag, startPoint x: 255, startPoint y: 187, endPoint x: 271, endPoint y: 182, distance: 16.6
click at [255, 187] on input "**********" at bounding box center [319, 180] width 286 height 18
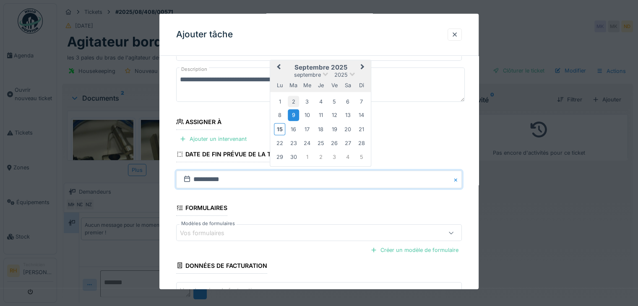
click at [297, 99] on div "2" at bounding box center [293, 101] width 11 height 11
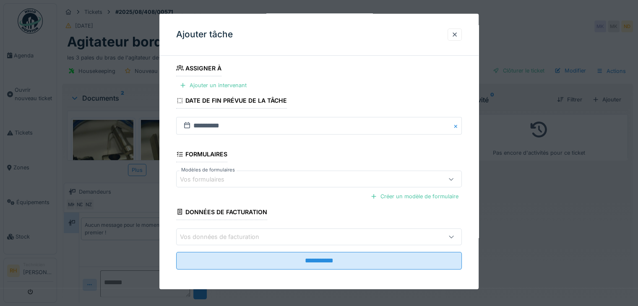
scroll to position [98, 0]
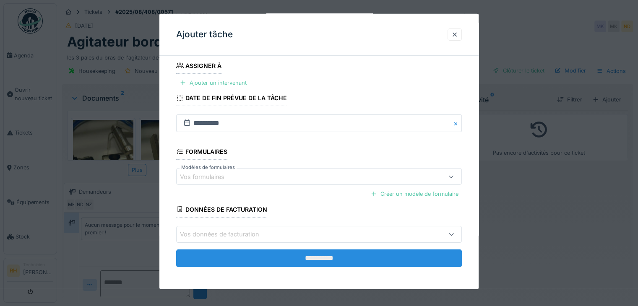
click at [234, 252] on input "**********" at bounding box center [319, 258] width 286 height 18
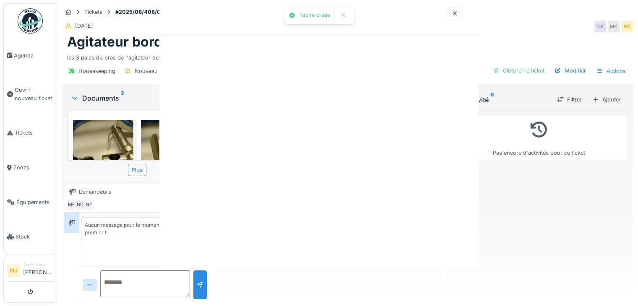
scroll to position [0, 0]
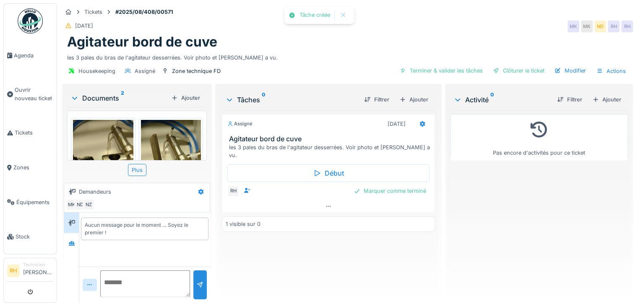
click at [314, 258] on div "Assigné [DATE] Agitateur bord de cuve les 3 pales du bras de l'agitateur desser…" at bounding box center [328, 203] width 213 height 186
click at [418, 118] on div at bounding box center [422, 124] width 14 height 12
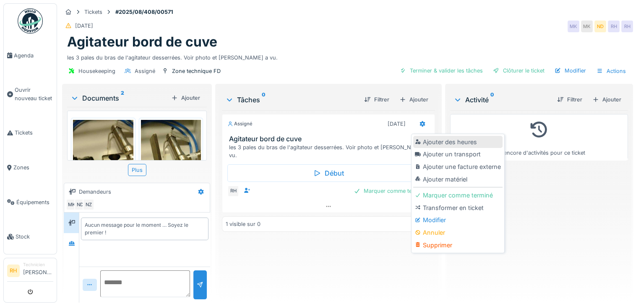
click at [423, 139] on div "Ajouter des heures" at bounding box center [457, 142] width 89 height 13
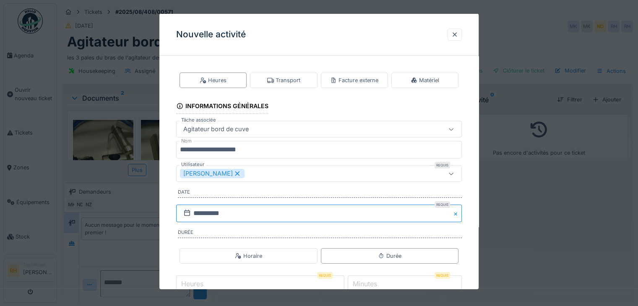
click at [283, 216] on input "**********" at bounding box center [319, 214] width 286 height 18
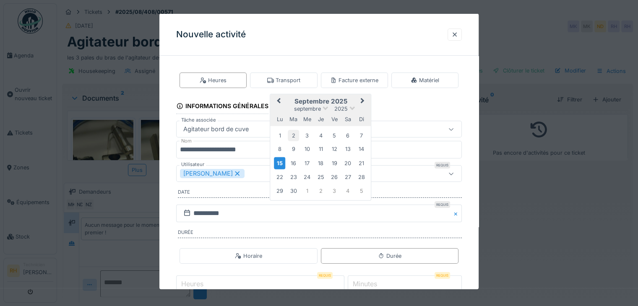
click at [294, 136] on div "2" at bounding box center [293, 135] width 11 height 11
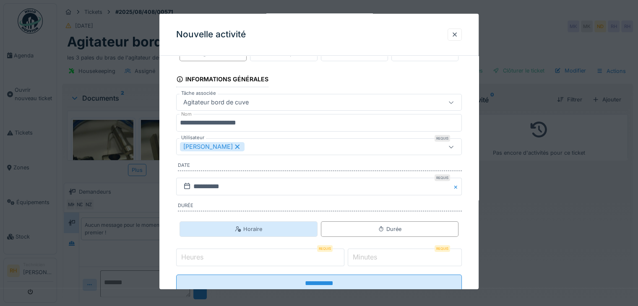
scroll to position [52, 0]
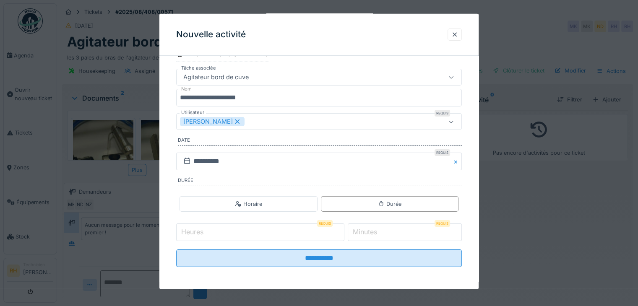
click at [268, 236] on input "Heures" at bounding box center [260, 233] width 168 height 18
type input "*"
click at [381, 224] on input "*" at bounding box center [405, 233] width 114 height 18
type input "**"
click at [288, 226] on input "*" at bounding box center [260, 233] width 168 height 18
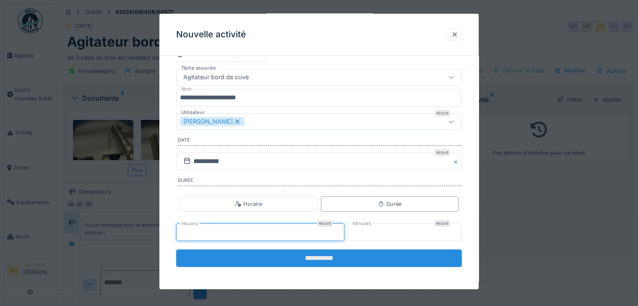
type input "*"
click at [316, 257] on input "**********" at bounding box center [319, 259] width 286 height 18
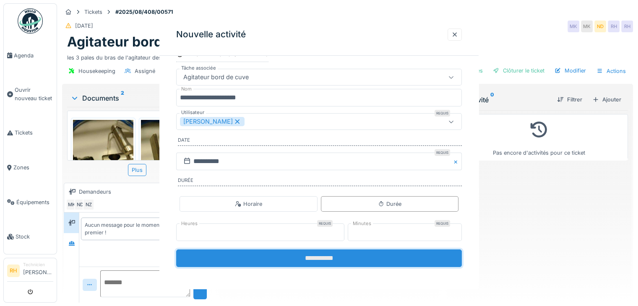
scroll to position [0, 0]
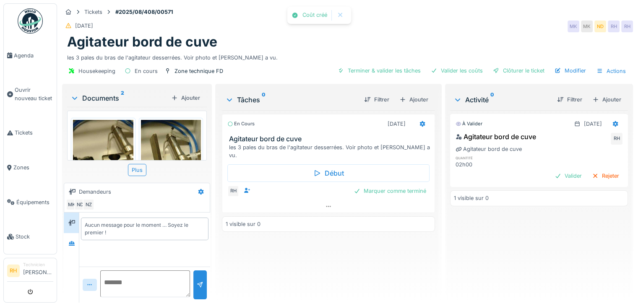
click at [424, 260] on div "En cours [DATE] Agitateur bord de cuve les 3 pales du bras de l'agitateur desse…" at bounding box center [328, 203] width 213 height 186
click at [396, 186] on div "Marquer comme terminé" at bounding box center [389, 190] width 79 height 11
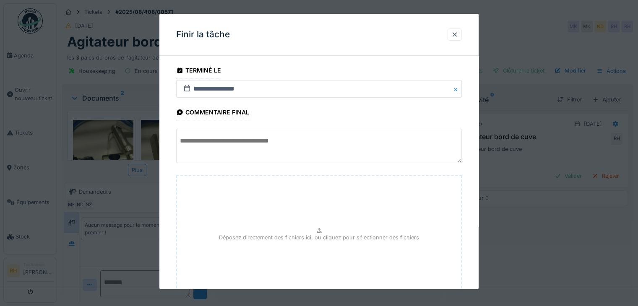
click at [279, 135] on textarea at bounding box center [319, 146] width 286 height 34
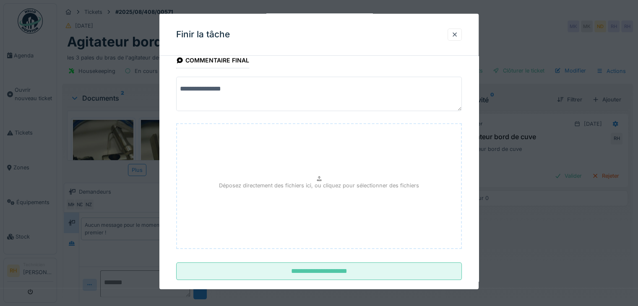
scroll to position [65, 0]
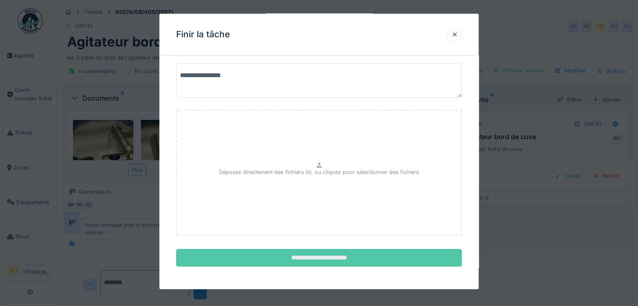
type textarea "**********"
click at [342, 252] on input "**********" at bounding box center [319, 258] width 286 height 18
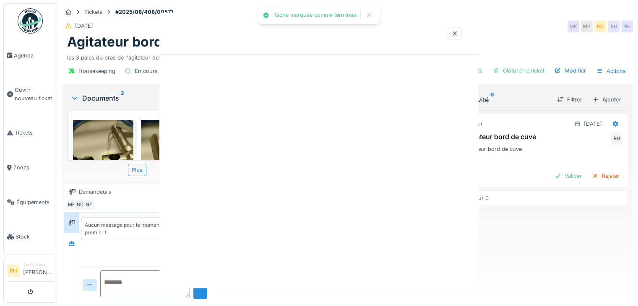
scroll to position [0, 0]
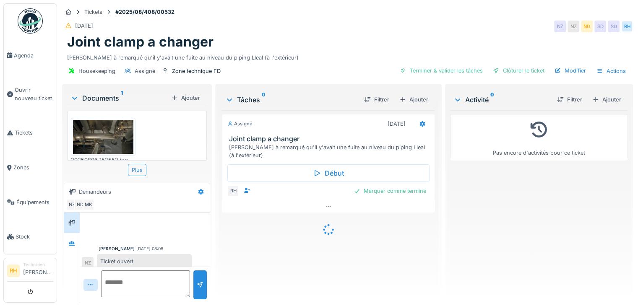
scroll to position [5, 0]
click at [112, 131] on img at bounding box center [103, 137] width 60 height 34
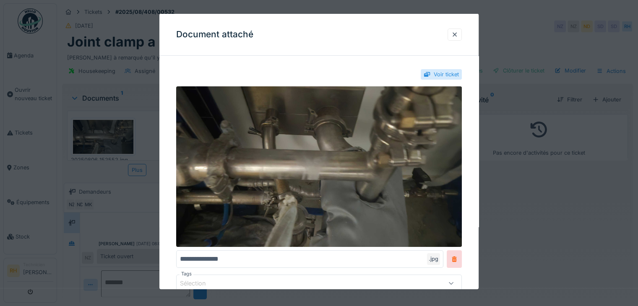
click at [128, 194] on div at bounding box center [319, 153] width 638 height 306
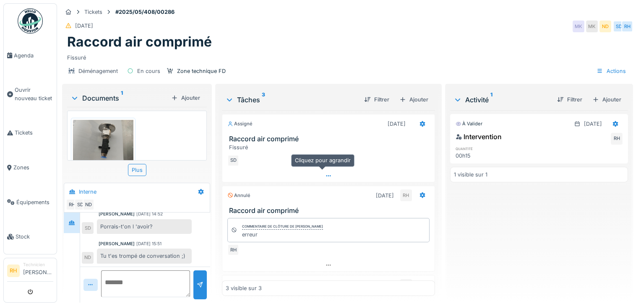
click at [325, 176] on icon at bounding box center [328, 175] width 7 height 5
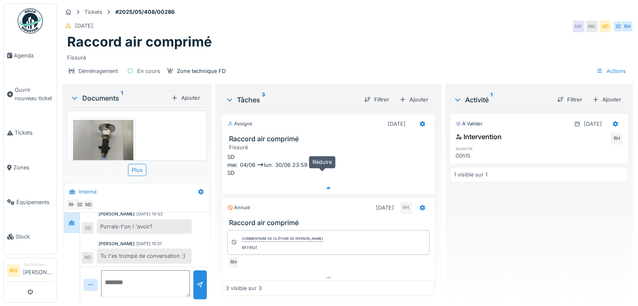
scroll to position [3, 0]
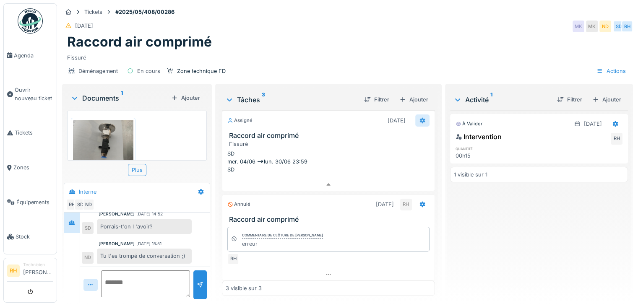
click at [419, 118] on icon at bounding box center [422, 120] width 7 height 5
click at [257, 132] on h3 "Raccord air comprimé" at bounding box center [330, 136] width 202 height 8
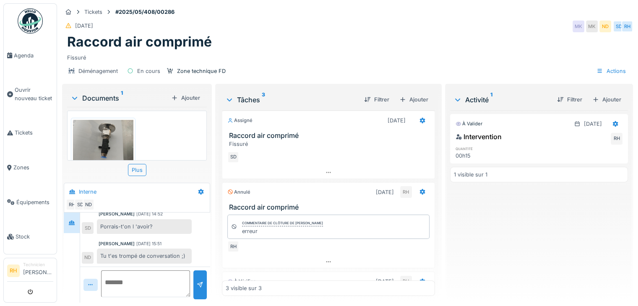
click at [263, 132] on h3 "Raccord air comprimé" at bounding box center [330, 136] width 202 height 8
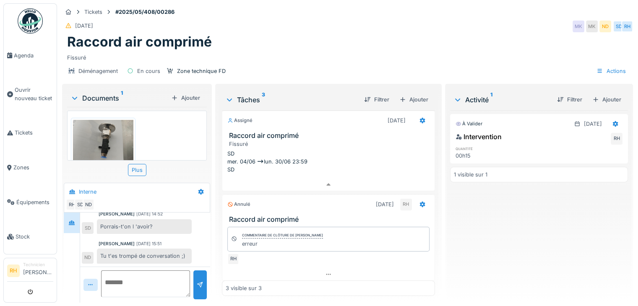
click at [263, 132] on h3 "Raccord air comprimé" at bounding box center [330, 136] width 202 height 8
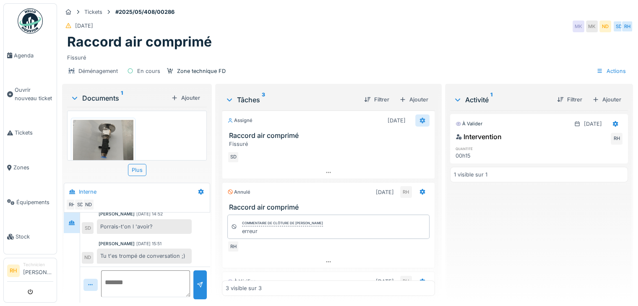
click at [419, 118] on icon at bounding box center [421, 121] width 5 height 6
click at [427, 135] on div "Ajouter des heures" at bounding box center [440, 138] width 70 height 16
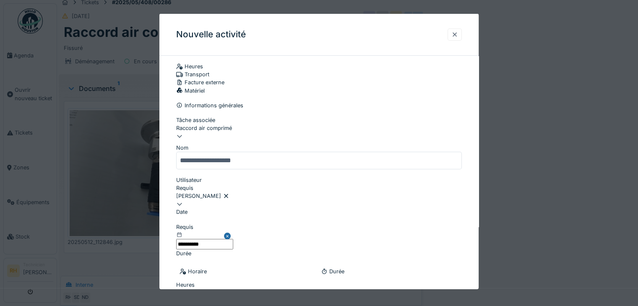
click at [457, 35] on div at bounding box center [454, 35] width 7 height 8
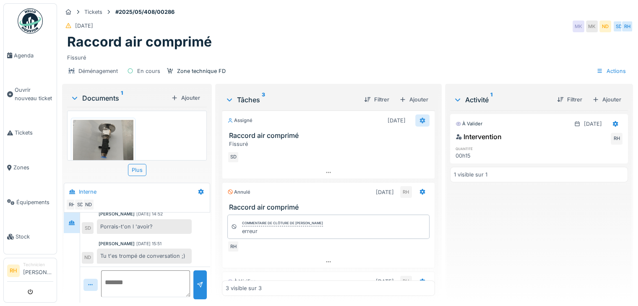
click at [419, 118] on icon at bounding box center [422, 120] width 7 height 5
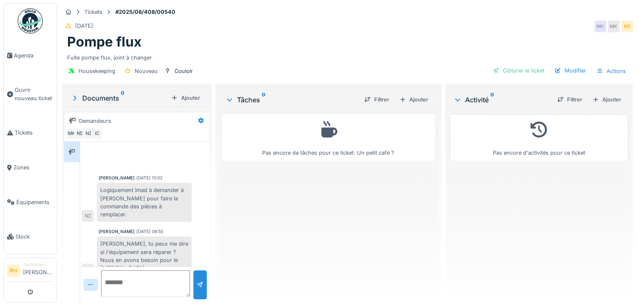
click at [294, 198] on div "Pas encore de tâches pour ce ticket. Un petit café ?" at bounding box center [328, 203] width 213 height 186
click at [139, 281] on textarea at bounding box center [145, 284] width 89 height 27
drag, startPoint x: 305, startPoint y: 56, endPoint x: 297, endPoint y: 52, distance: 7.9
click at [304, 56] on div "Fuite pompe flux, joint à changer" at bounding box center [347, 55] width 561 height 11
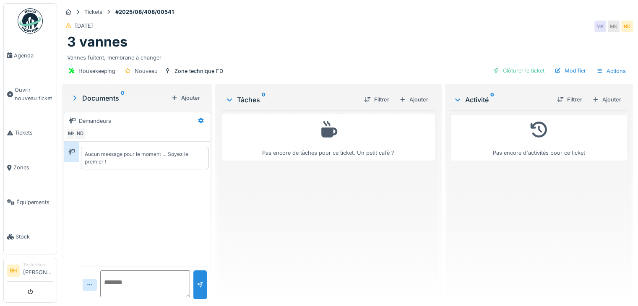
click at [133, 284] on textarea at bounding box center [145, 284] width 90 height 27
click at [404, 103] on div "Ajouter" at bounding box center [414, 99] width 36 height 11
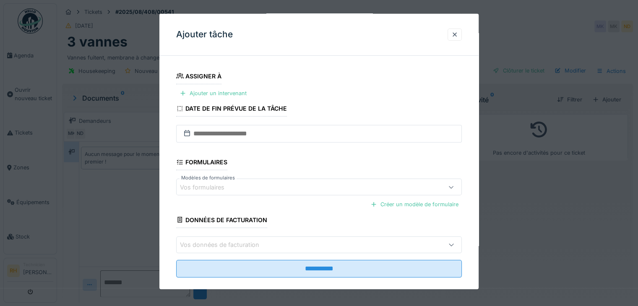
scroll to position [98, 0]
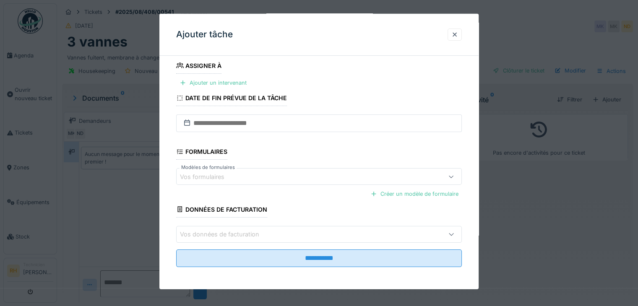
drag, startPoint x: 536, startPoint y: 192, endPoint x: 480, endPoint y: 97, distance: 109.6
click at [536, 192] on div at bounding box center [319, 153] width 638 height 306
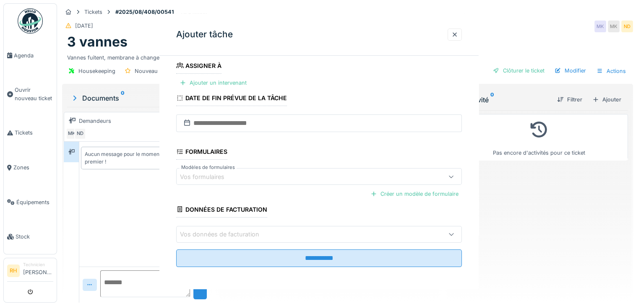
scroll to position [0, 0]
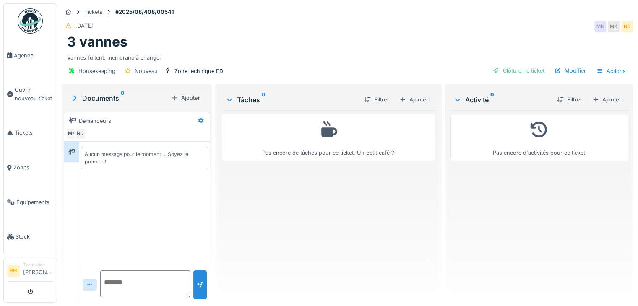
click at [148, 273] on textarea at bounding box center [145, 284] width 90 height 27
type textarea "**********"
click at [197, 285] on div at bounding box center [200, 285] width 7 height 8
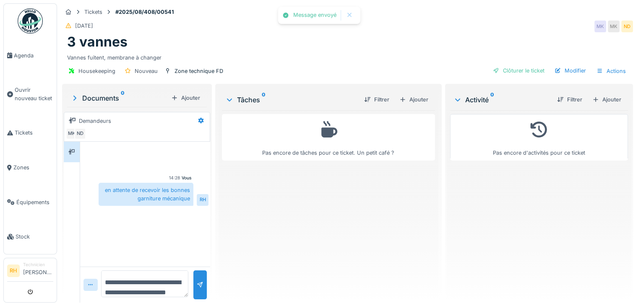
drag, startPoint x: 256, startPoint y: 250, endPoint x: 270, endPoint y: 220, distance: 33.4
click at [255, 250] on div "Pas encore de tâches pour ce ticket. Un petit café ?" at bounding box center [328, 203] width 213 height 186
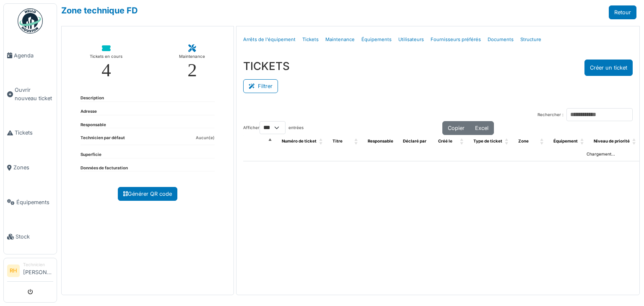
select select "***"
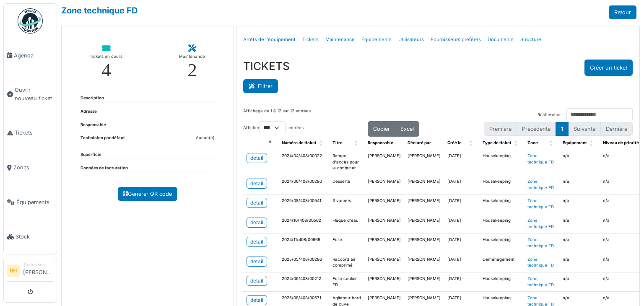
click at [256, 85] on button "Filtrer" at bounding box center [260, 86] width 35 height 14
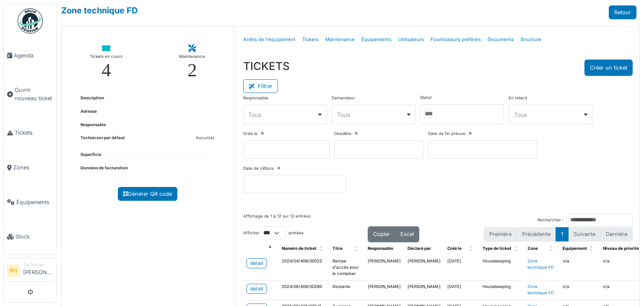
click at [474, 115] on div at bounding box center [462, 114] width 84 height 20
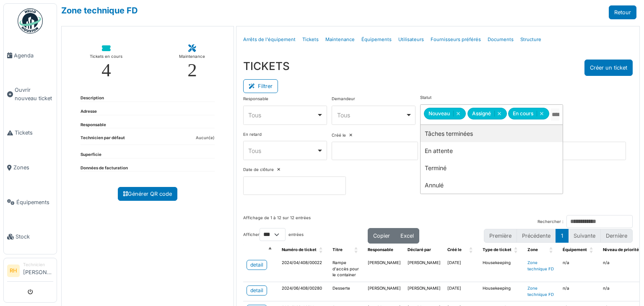
click at [434, 89] on div "Filtrer" at bounding box center [438, 85] width 390 height 19
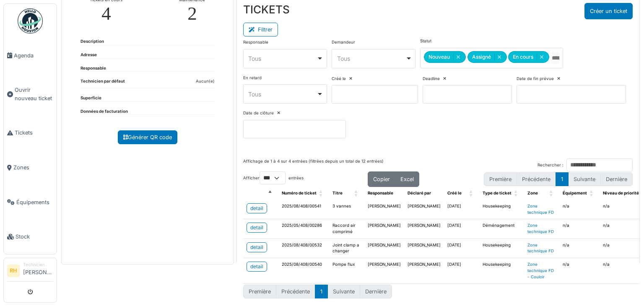
scroll to position [61, 0]
click at [250, 244] on div "detail" at bounding box center [256, 248] width 13 height 8
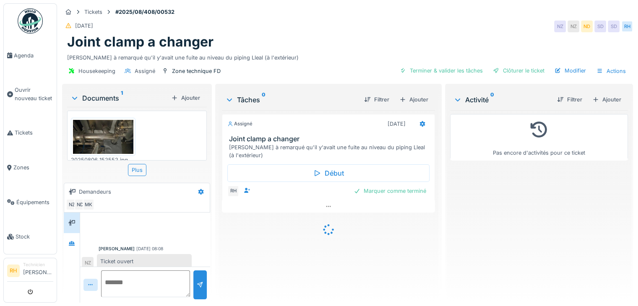
scroll to position [5, 0]
click at [97, 134] on img at bounding box center [103, 137] width 60 height 34
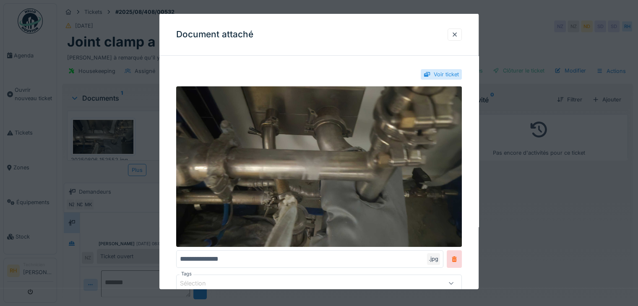
click at [141, 200] on div at bounding box center [319, 153] width 638 height 306
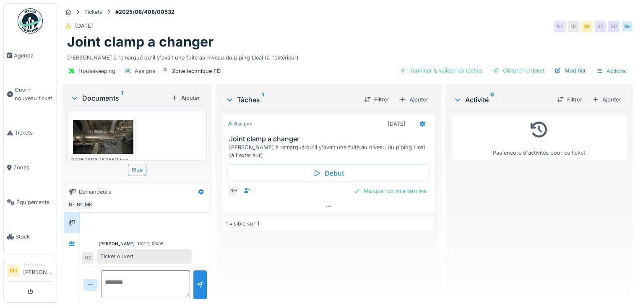
click at [414, 36] on div "Joint clamp a changer" at bounding box center [347, 42] width 561 height 16
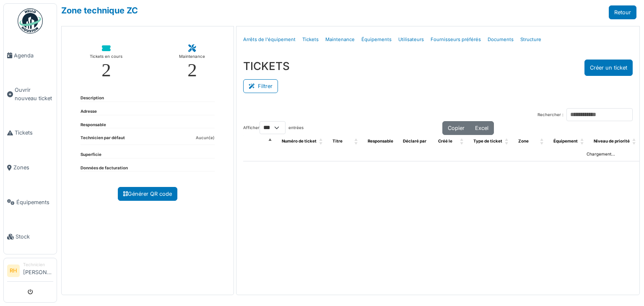
select select "***"
click at [271, 88] on button "Filtrer" at bounding box center [260, 86] width 35 height 14
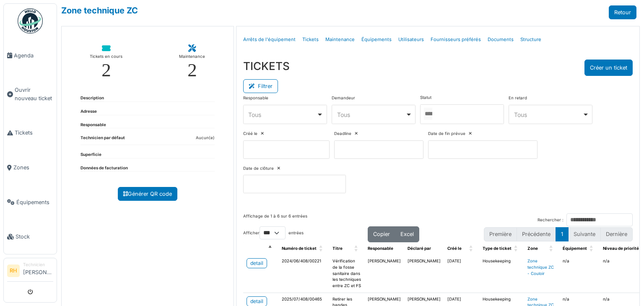
click at [432, 116] on input "Tous" at bounding box center [428, 114] width 8 height 12
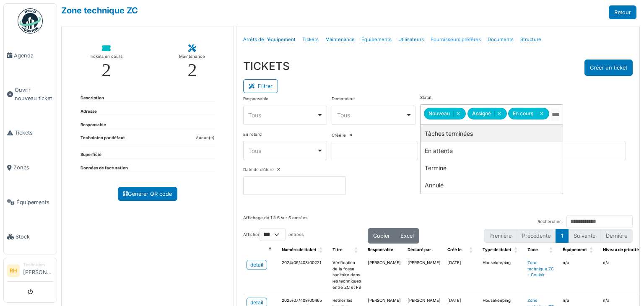
click at [448, 44] on link "Fournisseurs préférés" at bounding box center [455, 40] width 57 height 20
click at [336, 61] on div "TICKETS Créer un ticket" at bounding box center [438, 68] width 390 height 16
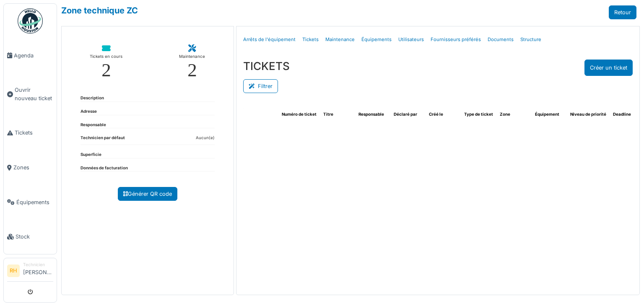
select select "***"
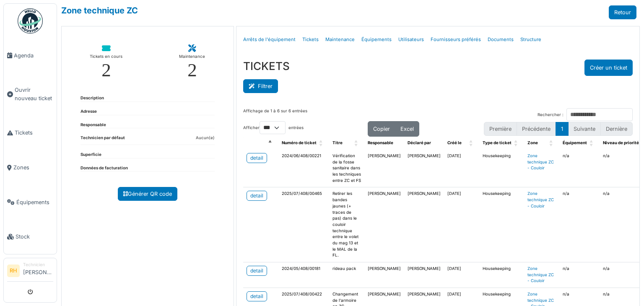
click at [269, 83] on button "Filtrer" at bounding box center [260, 86] width 35 height 14
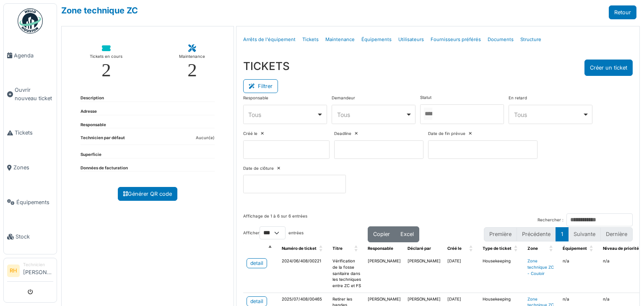
drag, startPoint x: 458, startPoint y: 116, endPoint x: 450, endPoint y: 119, distance: 8.8
click at [458, 116] on div at bounding box center [462, 114] width 84 height 20
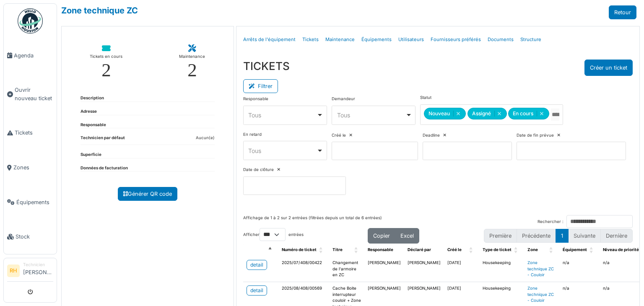
click at [380, 77] on div "Filtrer" at bounding box center [438, 85] width 390 height 19
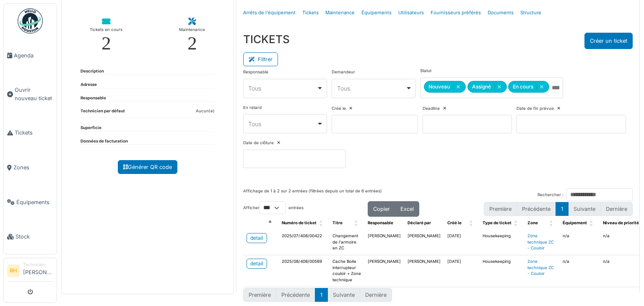
scroll to position [41, 0]
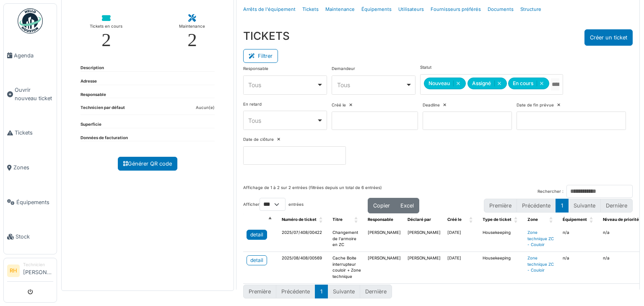
click at [254, 231] on div "detail" at bounding box center [256, 235] width 13 height 8
click at [250, 257] on div "detail" at bounding box center [256, 261] width 13 height 8
click at [168, 218] on div "Tickets en cours 2 Maintenance 2 Description Adresse Responsable Technicien par…" at bounding box center [147, 143] width 173 height 295
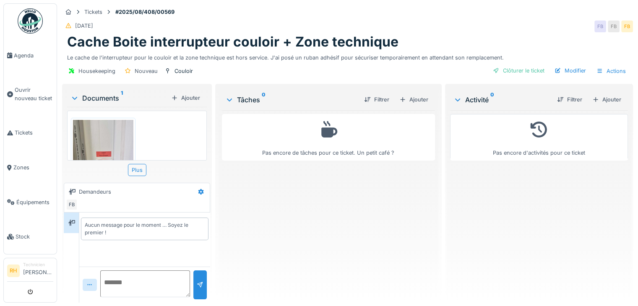
click at [97, 140] on img at bounding box center [103, 173] width 60 height 107
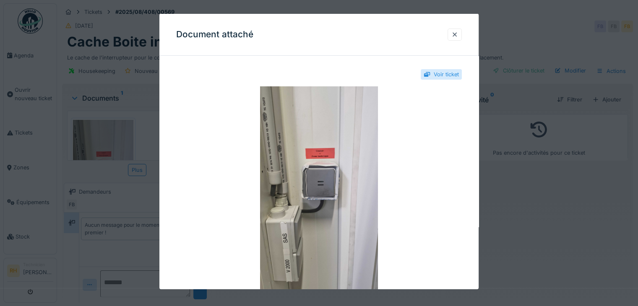
click at [146, 143] on div at bounding box center [319, 153] width 638 height 306
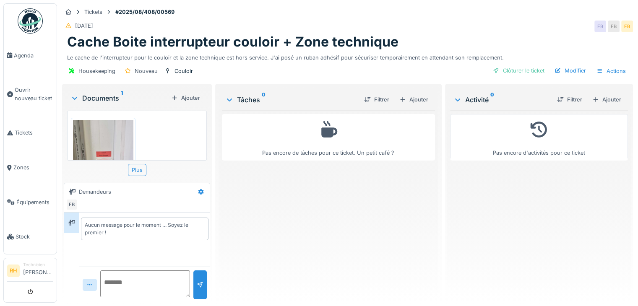
click at [206, 19] on div "[DATE] FB FB FB" at bounding box center [347, 26] width 571 height 15
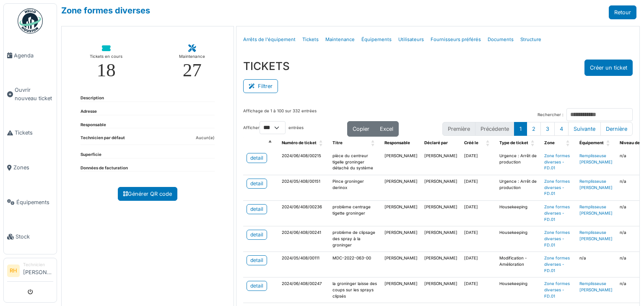
select select "***"
click at [85, 224] on div "Tickets en cours 18 Maintenance 27 Description Adresse Responsable Technicien p…" at bounding box center [147, 173] width 173 height 295
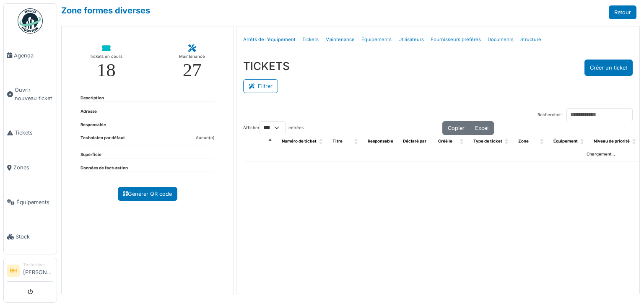
select select "***"
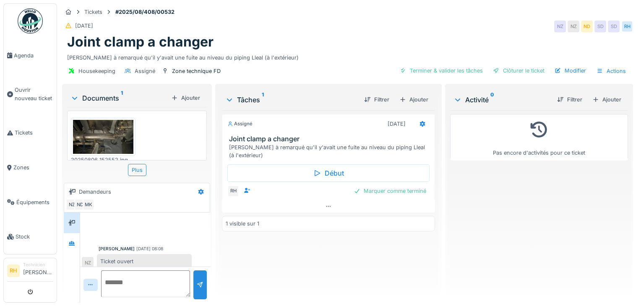
scroll to position [5, 0]
